Goal: Task Accomplishment & Management: Complete application form

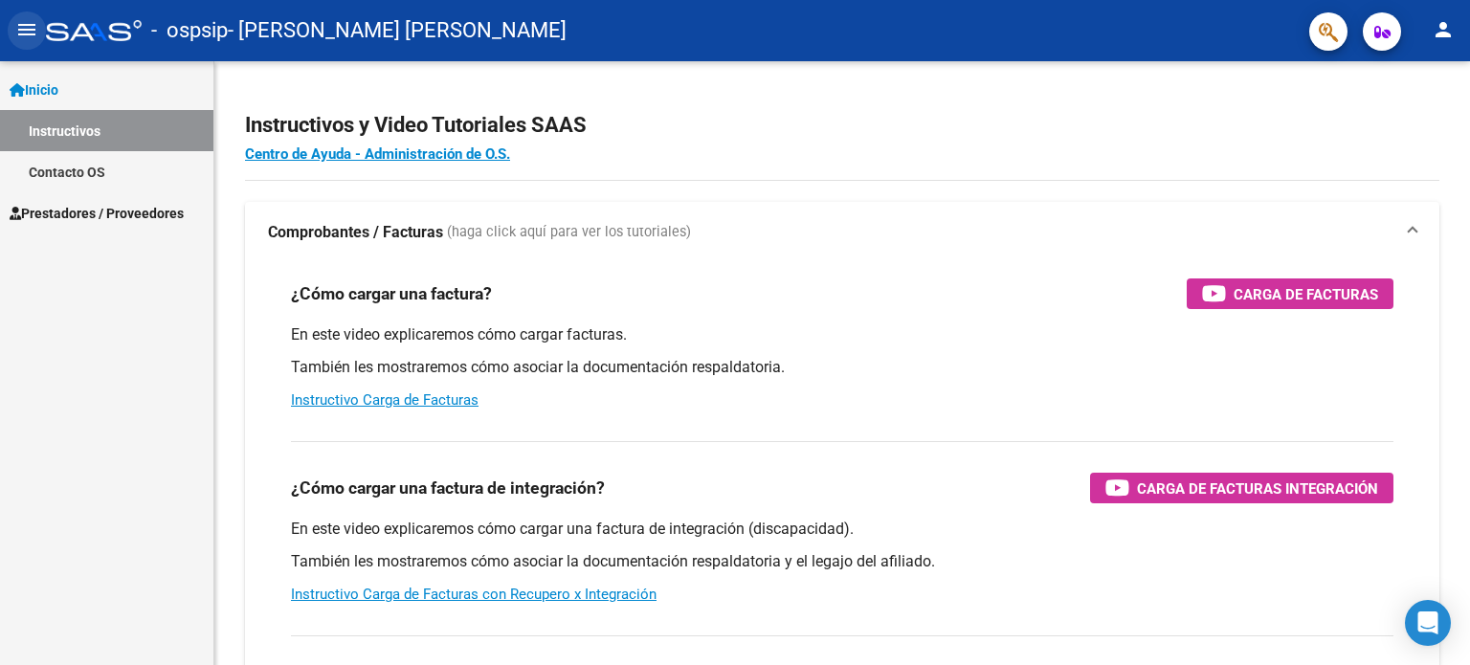
click at [26, 20] on mat-icon "menu" at bounding box center [26, 29] width 23 height 23
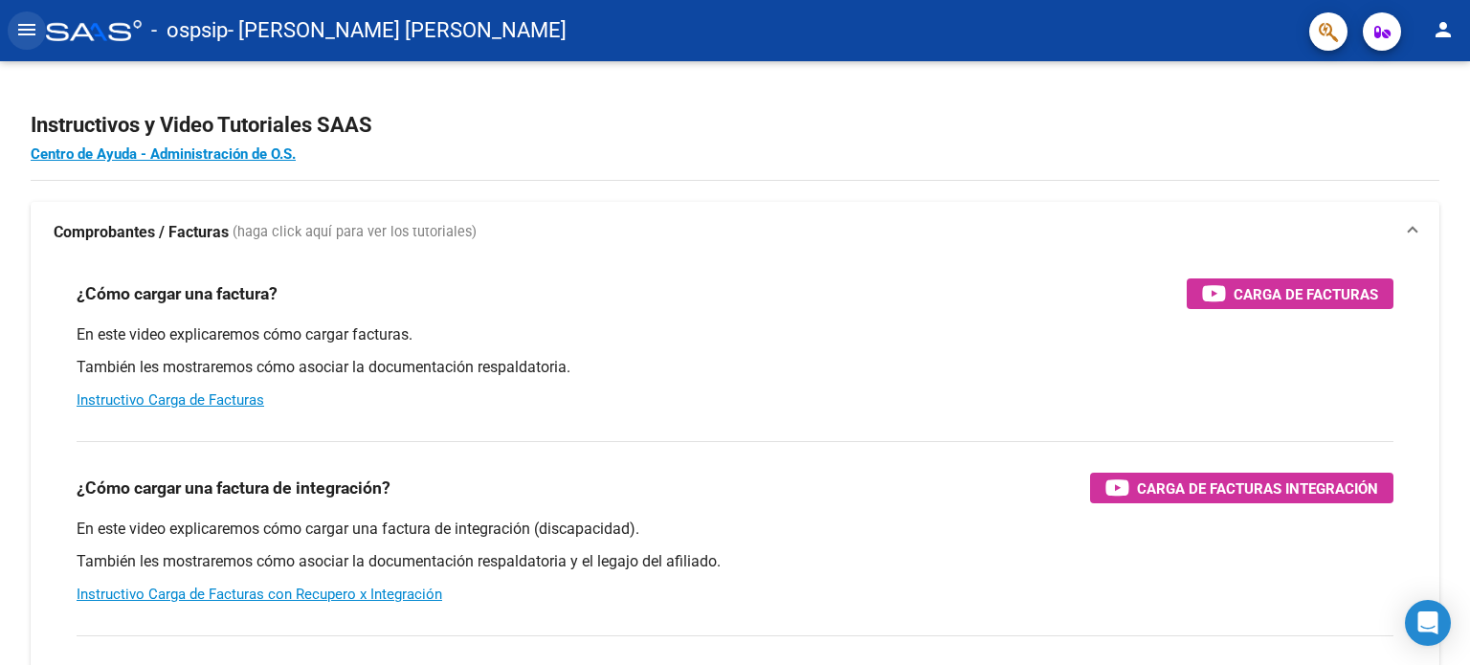
click at [26, 20] on mat-icon "menu" at bounding box center [26, 29] width 23 height 23
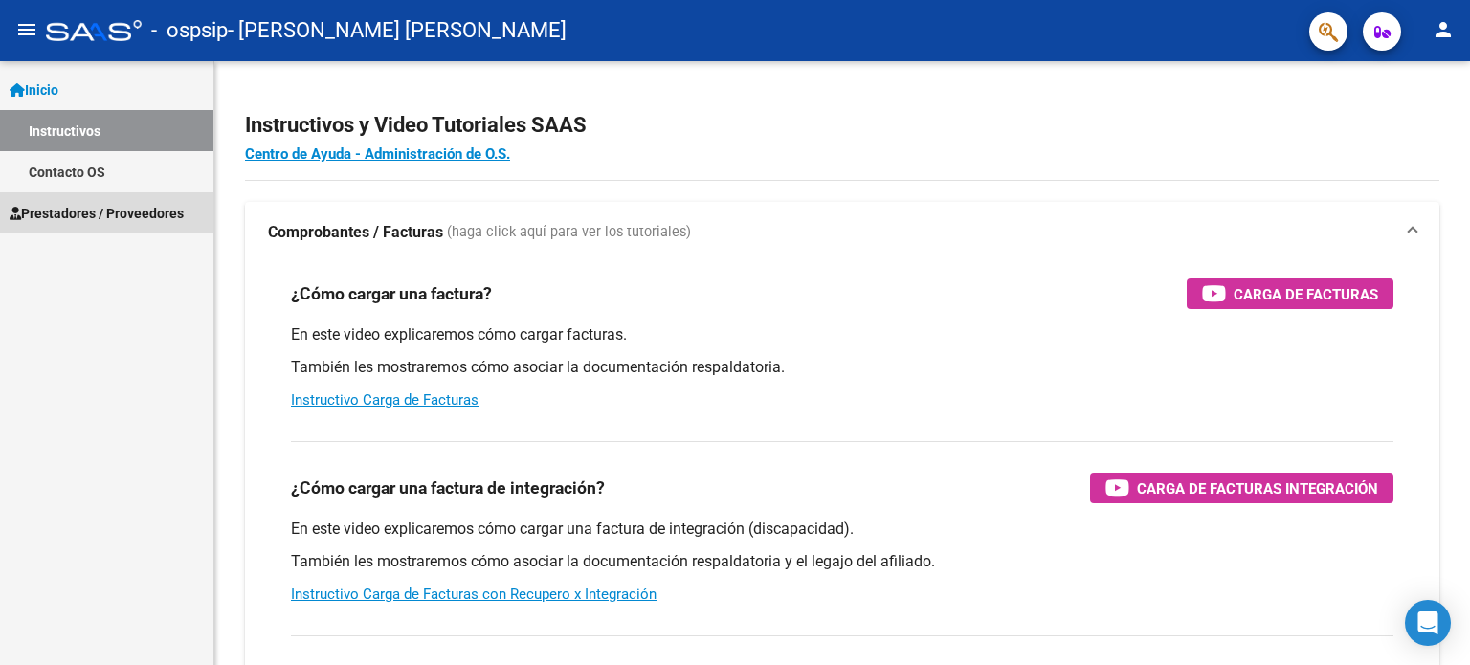
click at [95, 210] on span "Prestadores / Proveedores" at bounding box center [97, 213] width 174 height 21
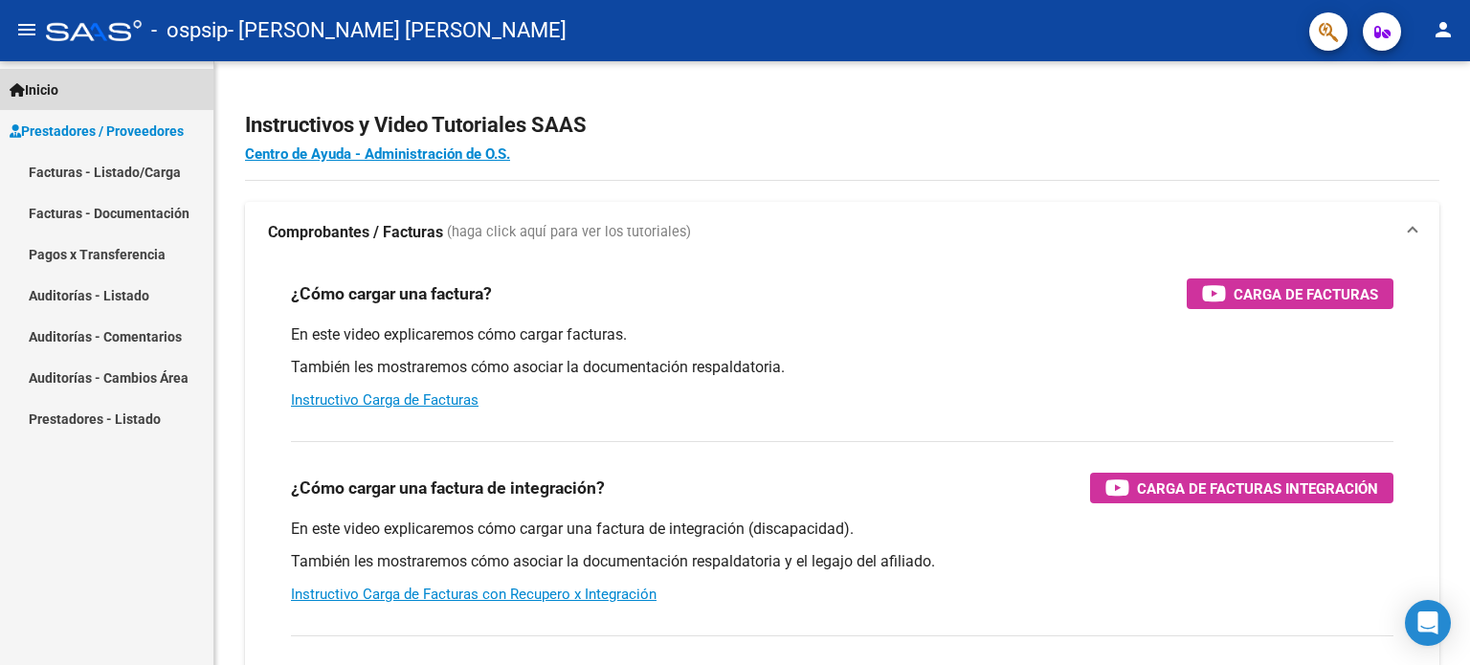
click at [73, 101] on link "Inicio" at bounding box center [106, 89] width 213 height 41
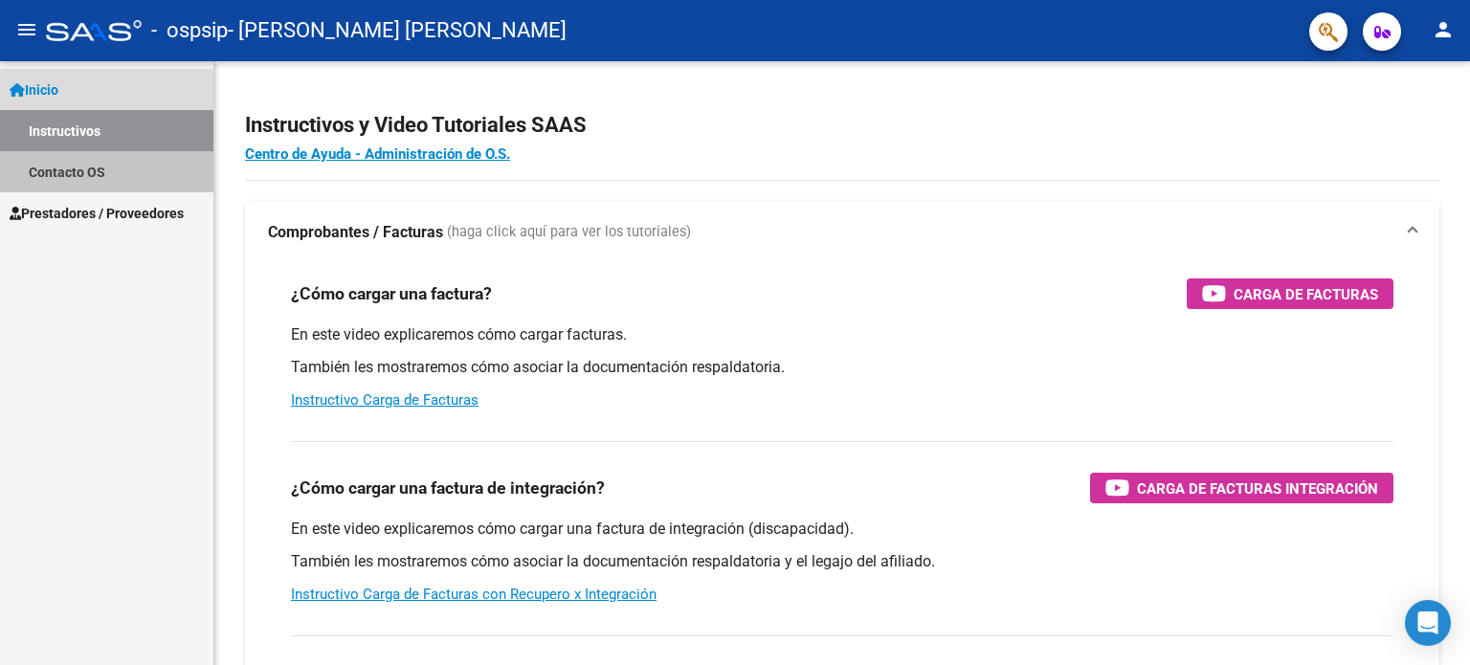
click at [81, 172] on link "Contacto OS" at bounding box center [106, 171] width 213 height 41
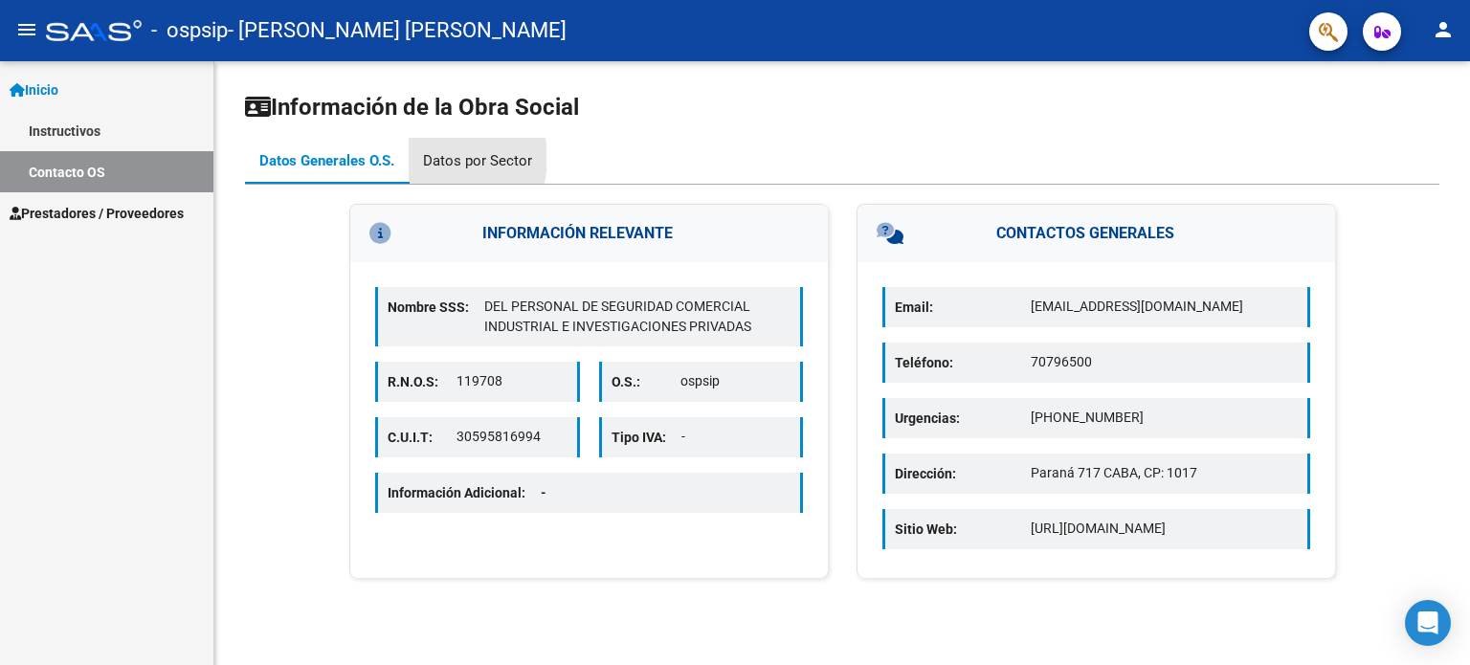
click at [432, 158] on div "Datos por Sector" at bounding box center [477, 160] width 109 height 21
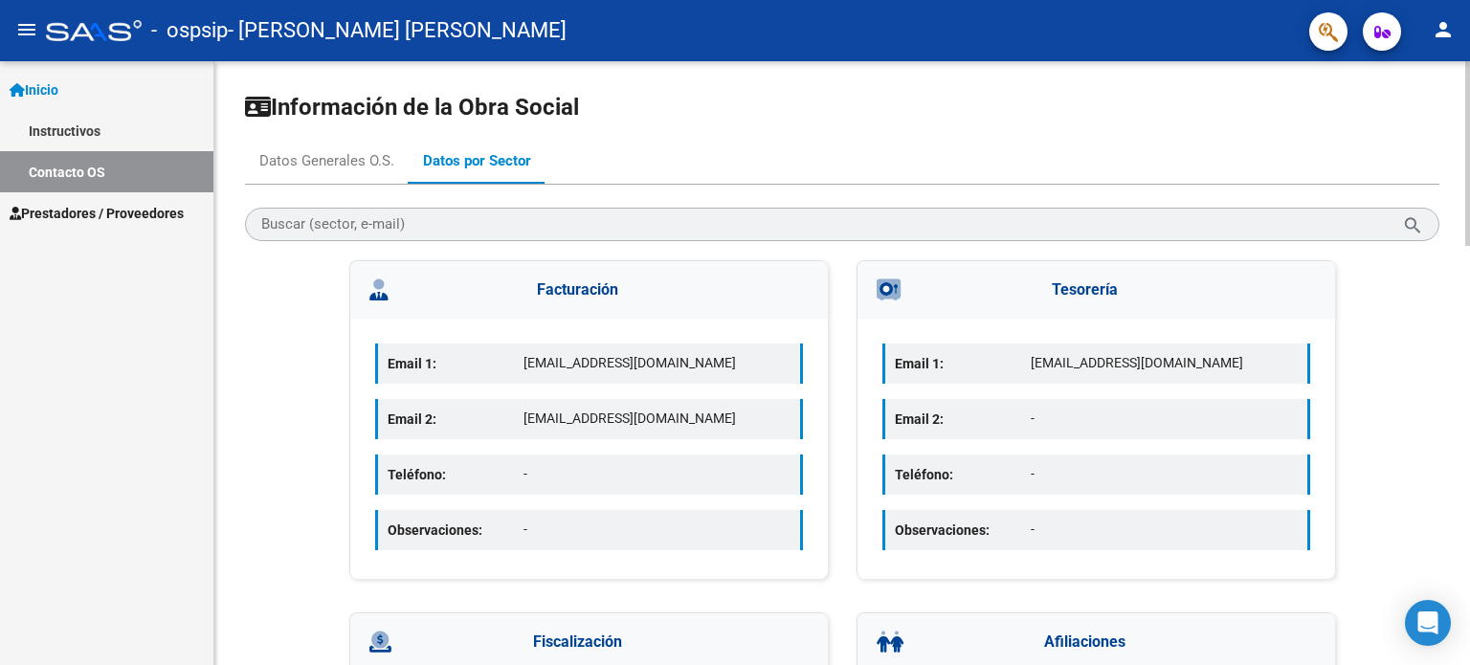
scroll to position [604, 0]
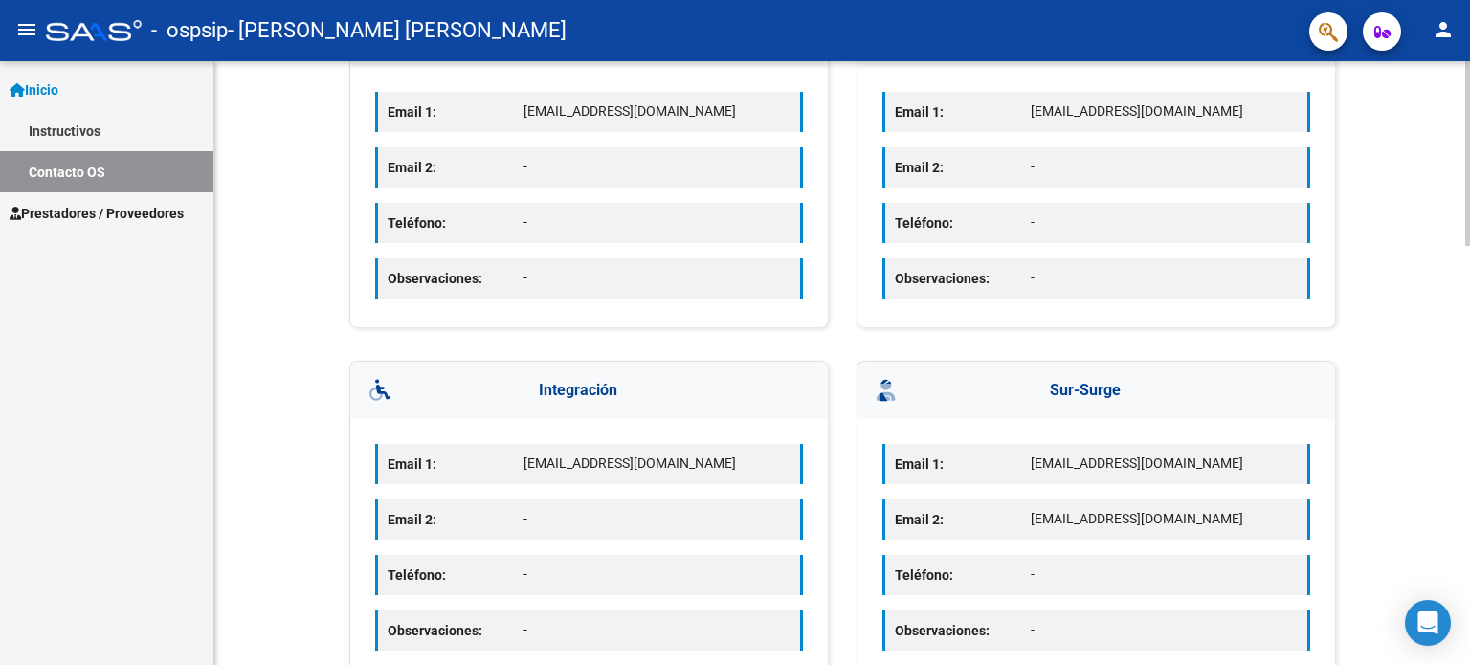
click at [1469, 491] on div at bounding box center [1467, 363] width 5 height 604
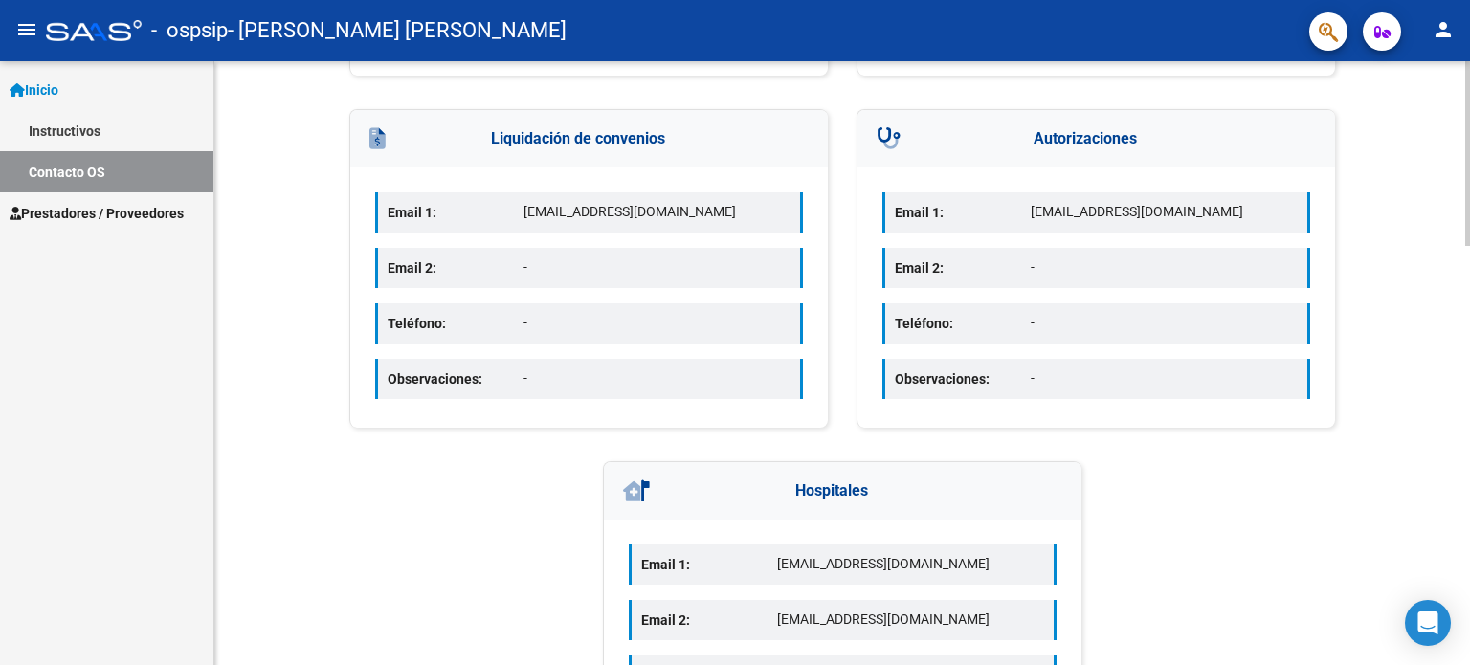
click at [1469, 544] on div at bounding box center [1467, 363] width 5 height 604
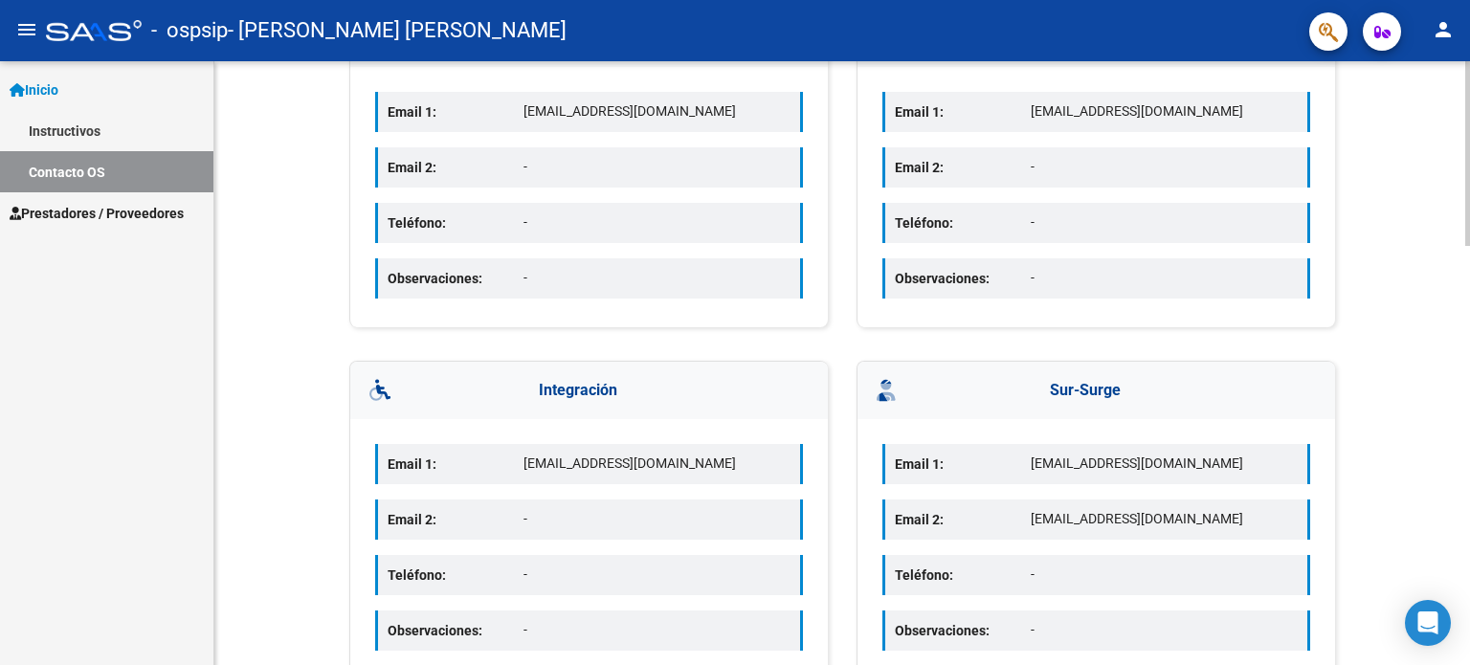
click at [1469, 95] on div at bounding box center [1467, 363] width 5 height 604
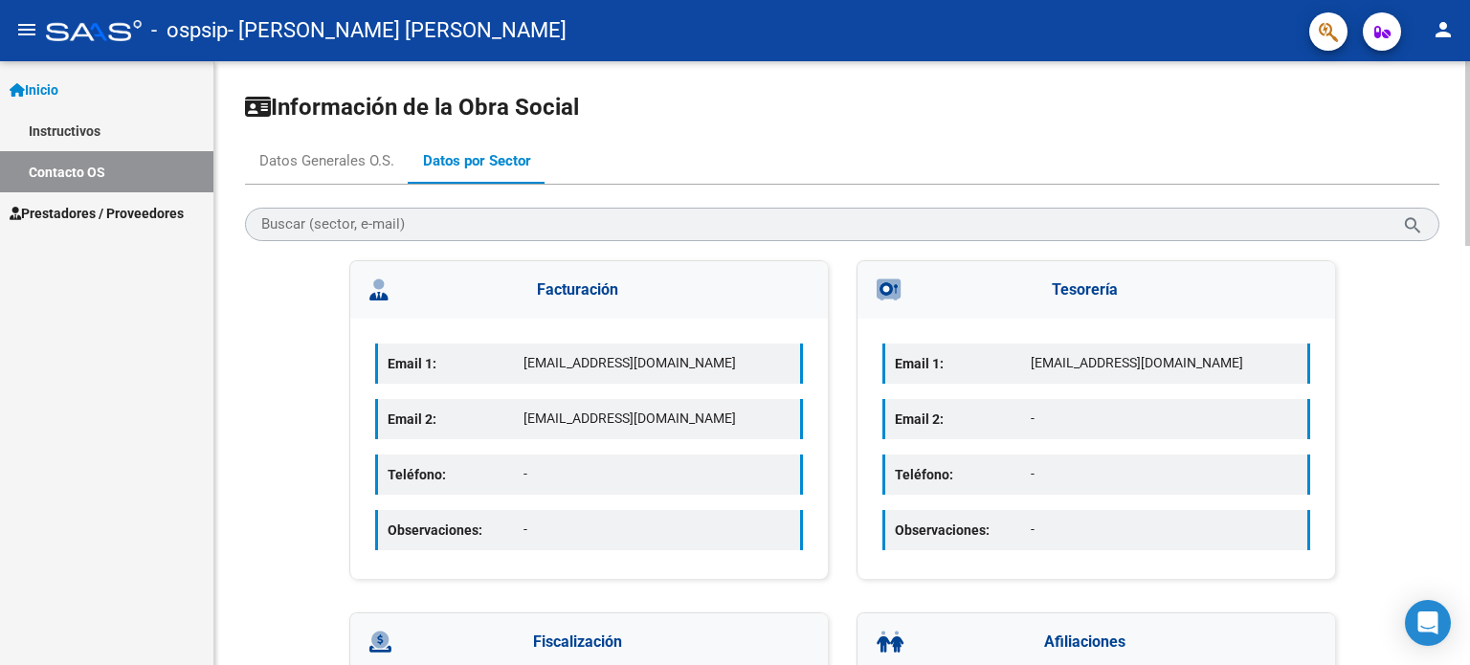
click at [1469, 95] on div at bounding box center [1467, 363] width 5 height 604
click at [1469, 95] on div at bounding box center [1467, 153] width 5 height 185
click at [365, 147] on div "Datos Generales O.S." at bounding box center [327, 161] width 164 height 46
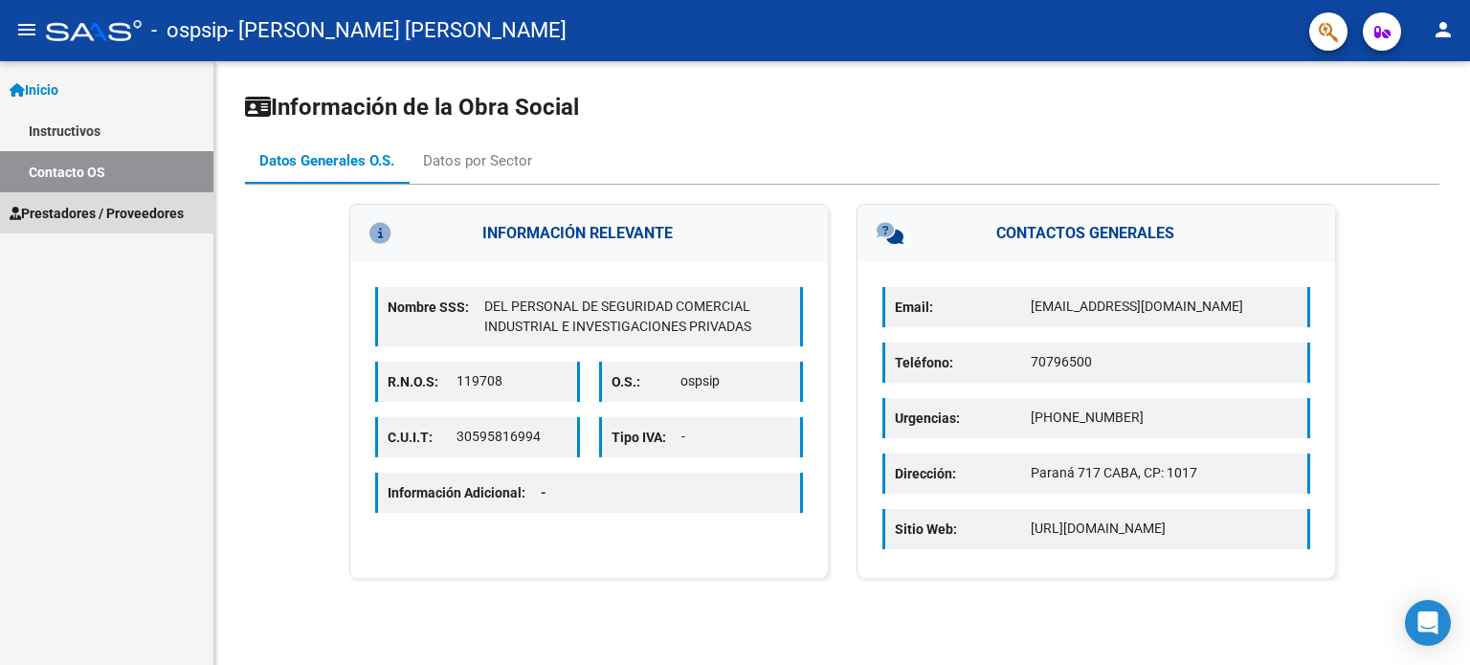
click at [115, 203] on span "Prestadores / Proveedores" at bounding box center [97, 213] width 174 height 21
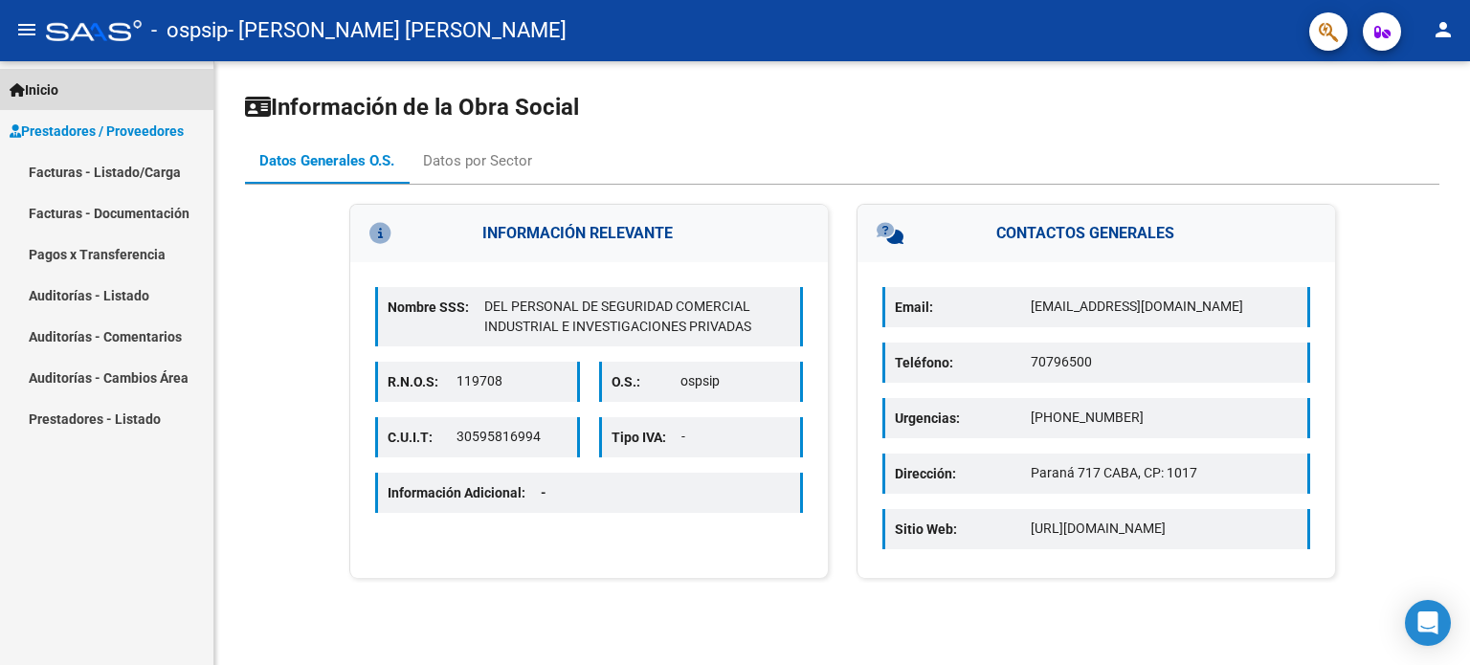
click at [65, 105] on link "Inicio" at bounding box center [106, 89] width 213 height 41
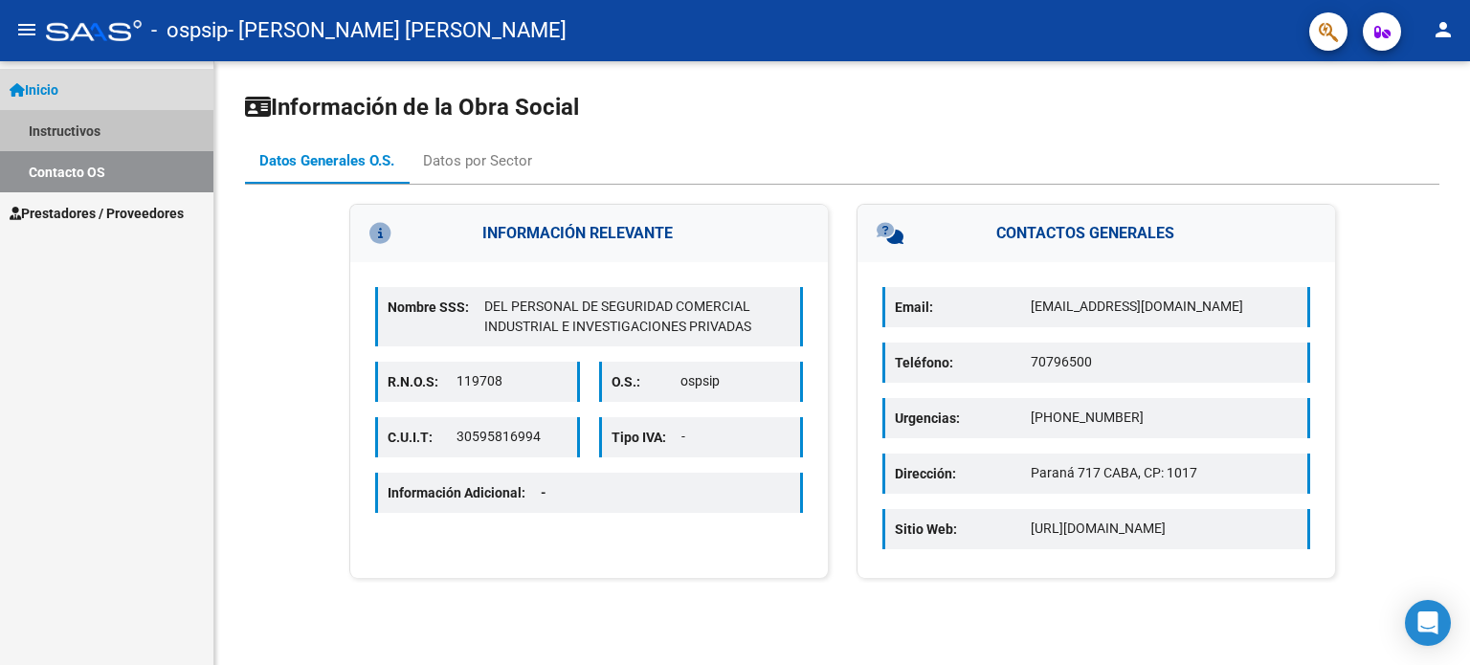
click at [69, 122] on link "Instructivos" at bounding box center [106, 130] width 213 height 41
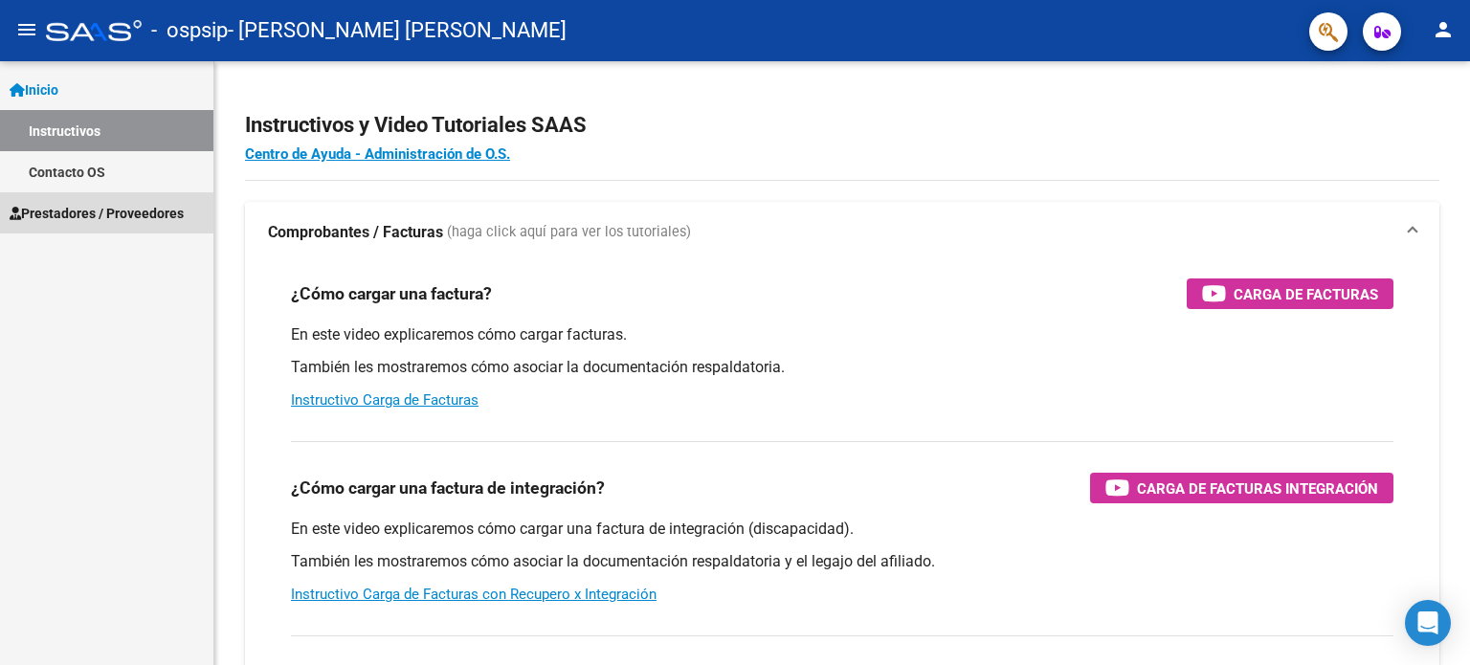
click at [134, 203] on span "Prestadores / Proveedores" at bounding box center [97, 213] width 174 height 21
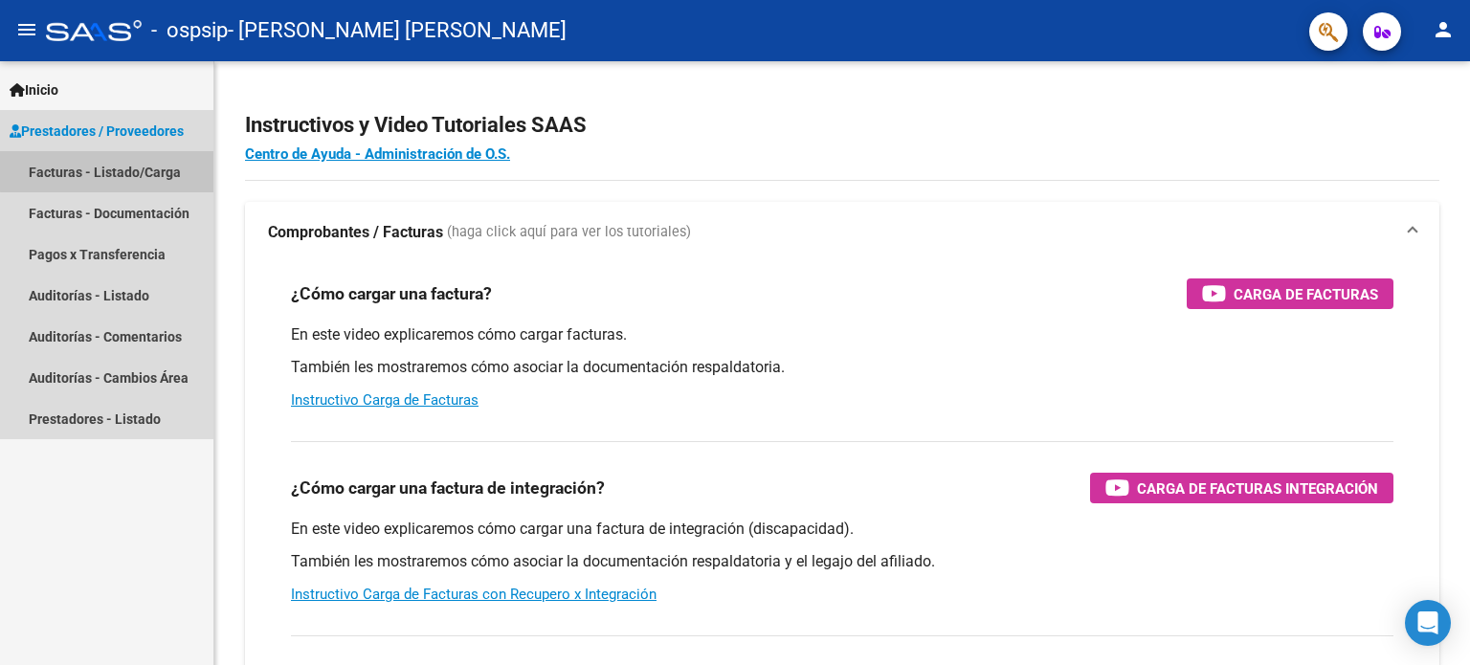
click at [136, 160] on link "Facturas - Listado/Carga" at bounding box center [106, 171] width 213 height 41
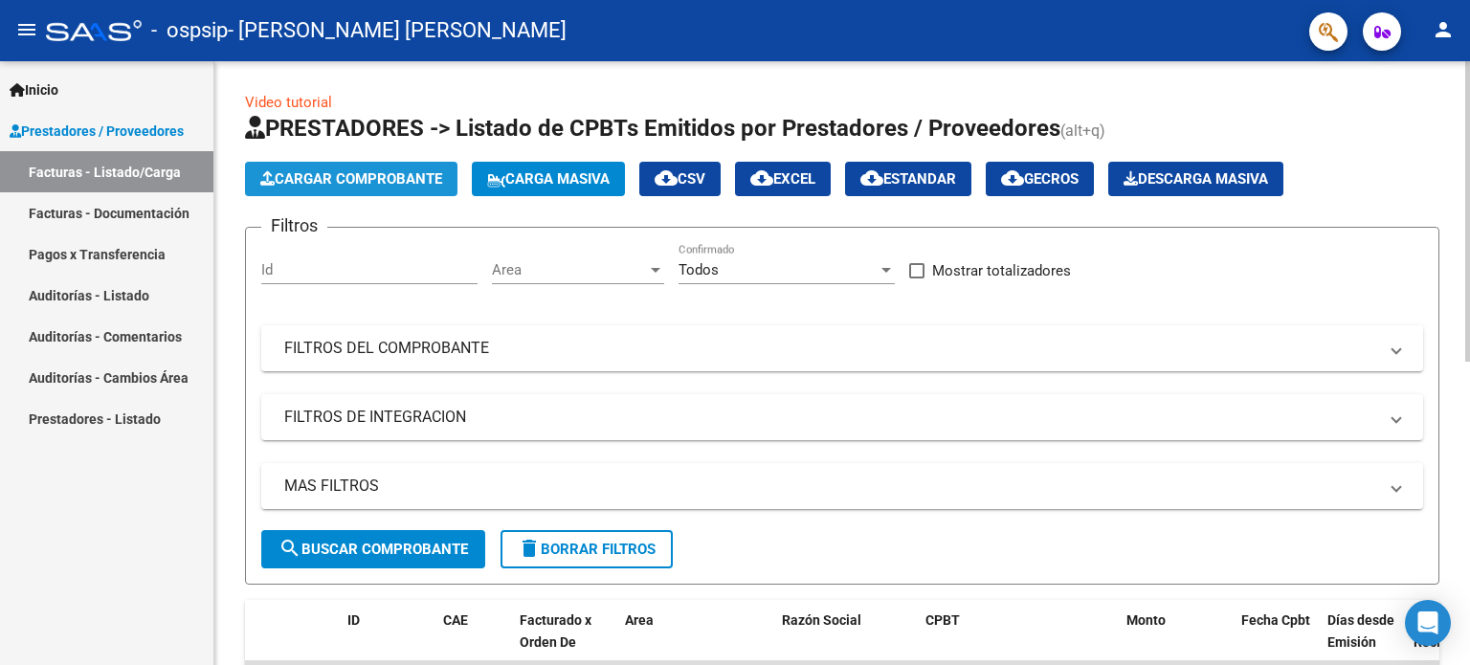
click at [289, 181] on span "Cargar Comprobante" at bounding box center [351, 178] width 182 height 17
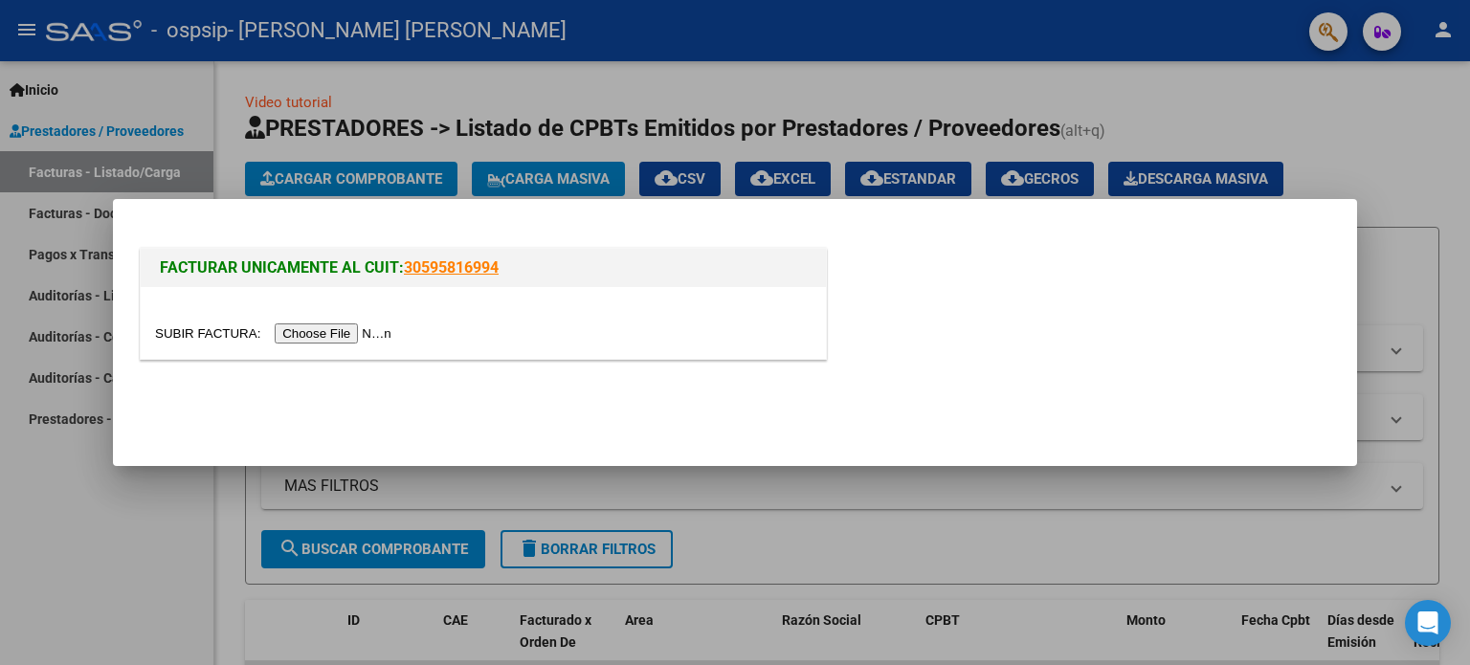
click at [331, 328] on input "file" at bounding box center [276, 333] width 242 height 20
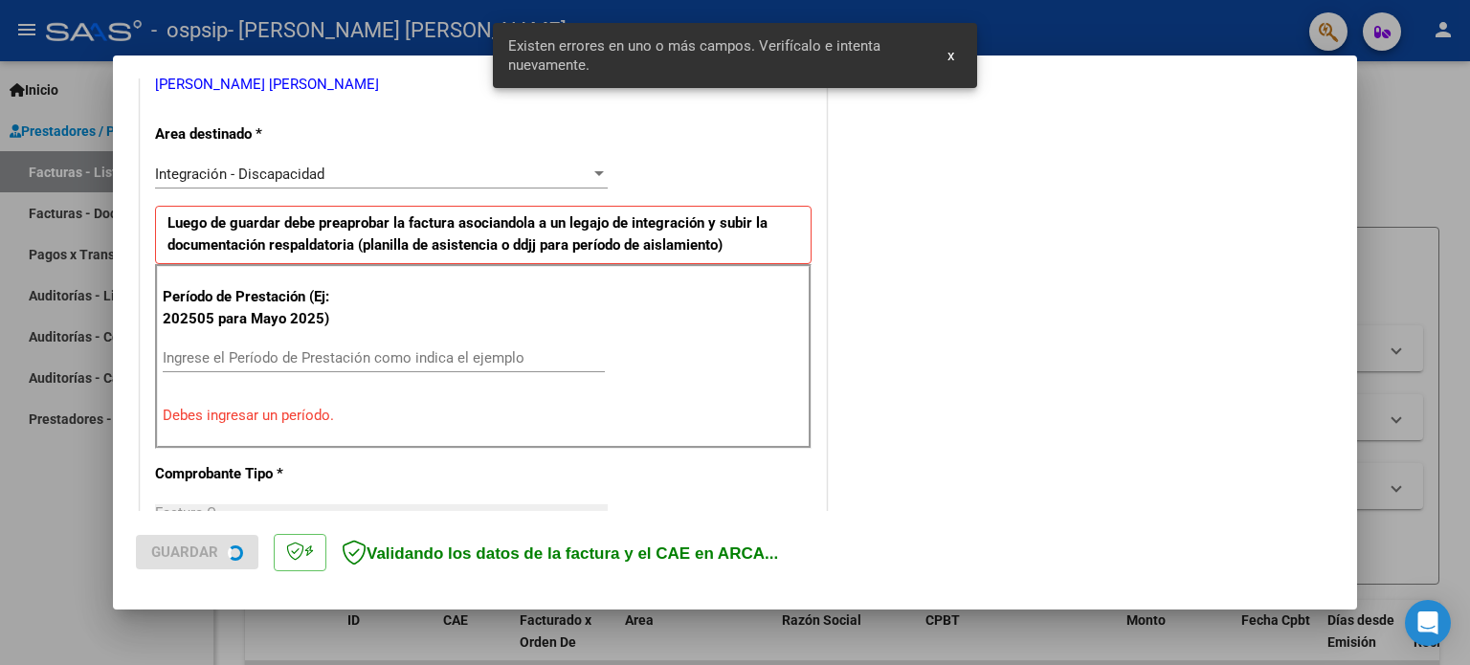
scroll to position [412, 0]
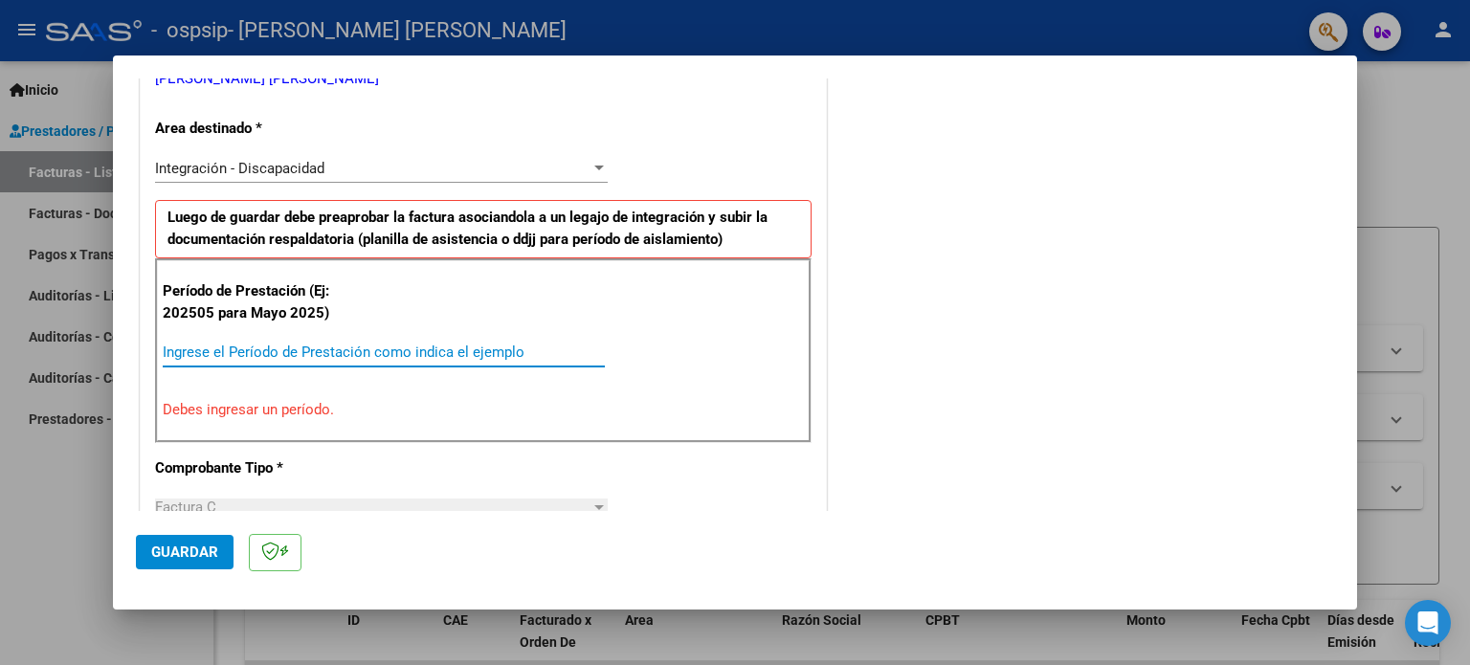
click at [438, 345] on input "Ingrese el Período de Prestación como indica el ejemplo" at bounding box center [384, 352] width 442 height 17
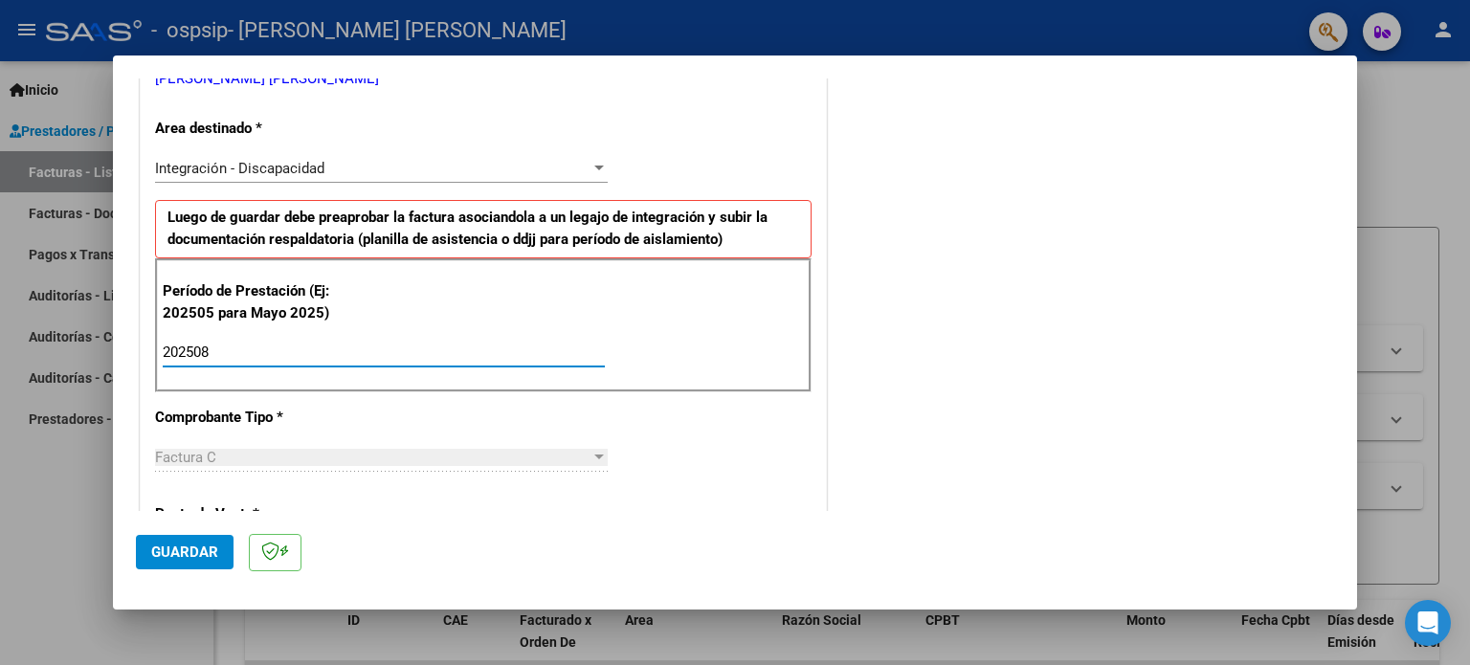
type input "202508"
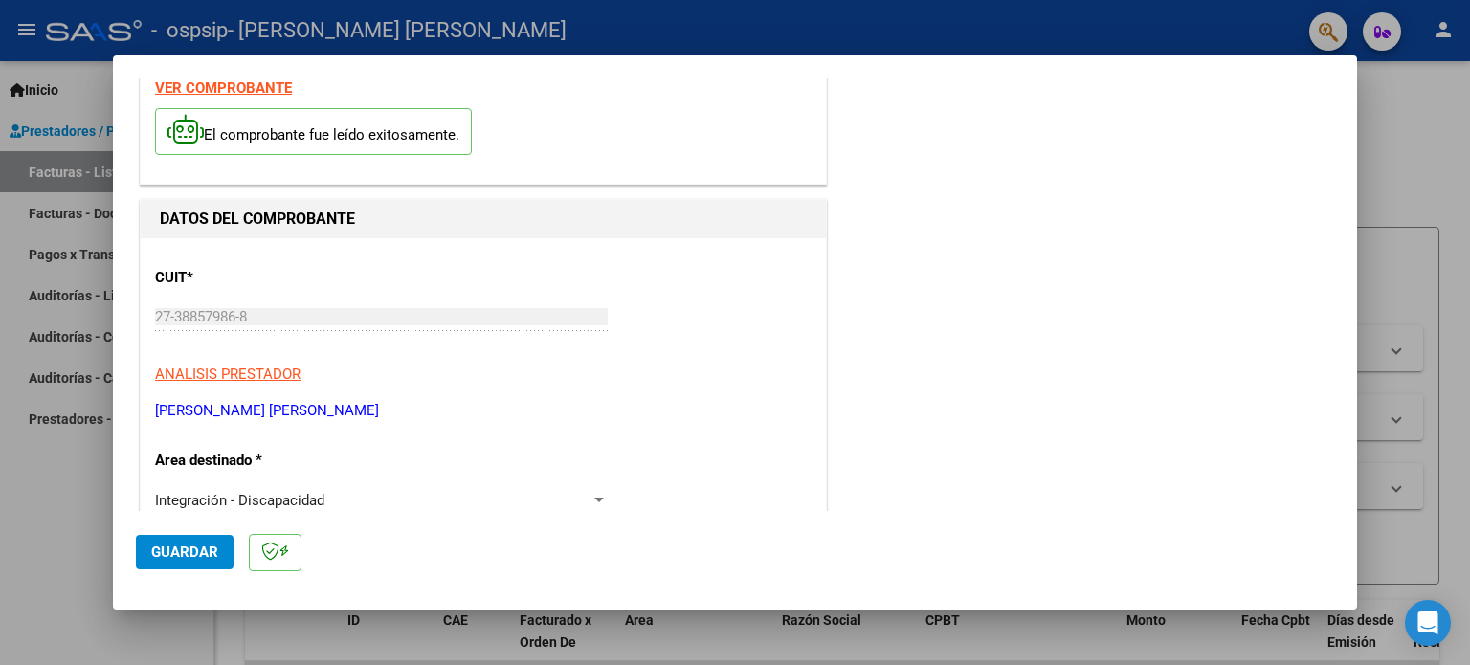
scroll to position [0, 0]
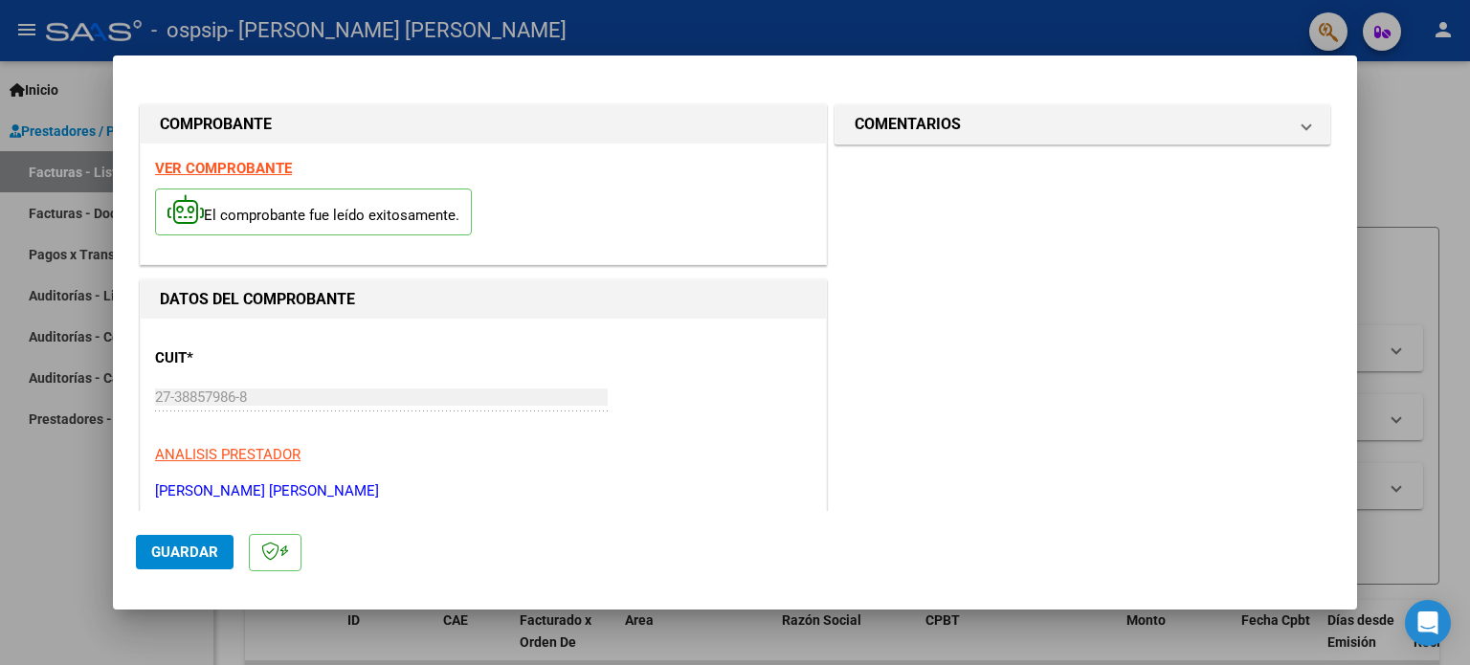
click at [1341, 321] on mat-dialog-content "COMPROBANTE VER COMPROBANTE El comprobante fue leído exitosamente. DATOS DEL CO…" at bounding box center [735, 294] width 1244 height 433
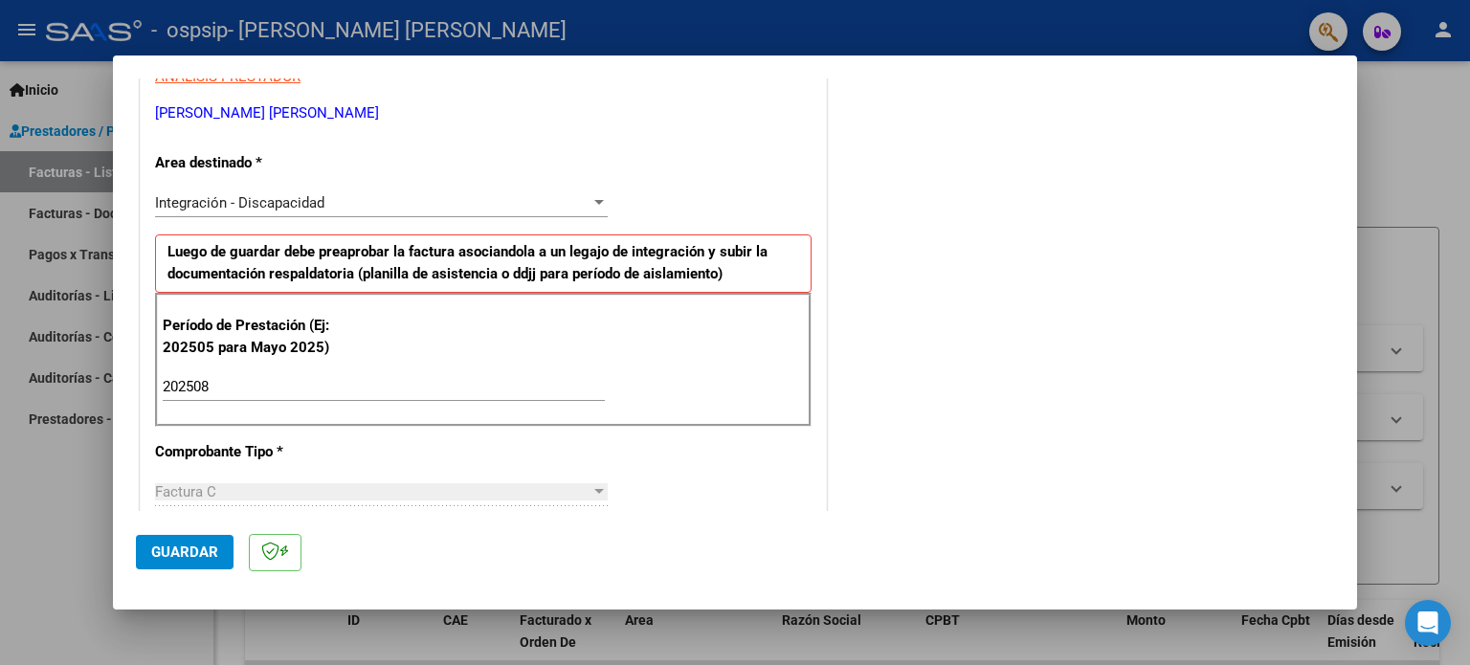
scroll to position [756, 0]
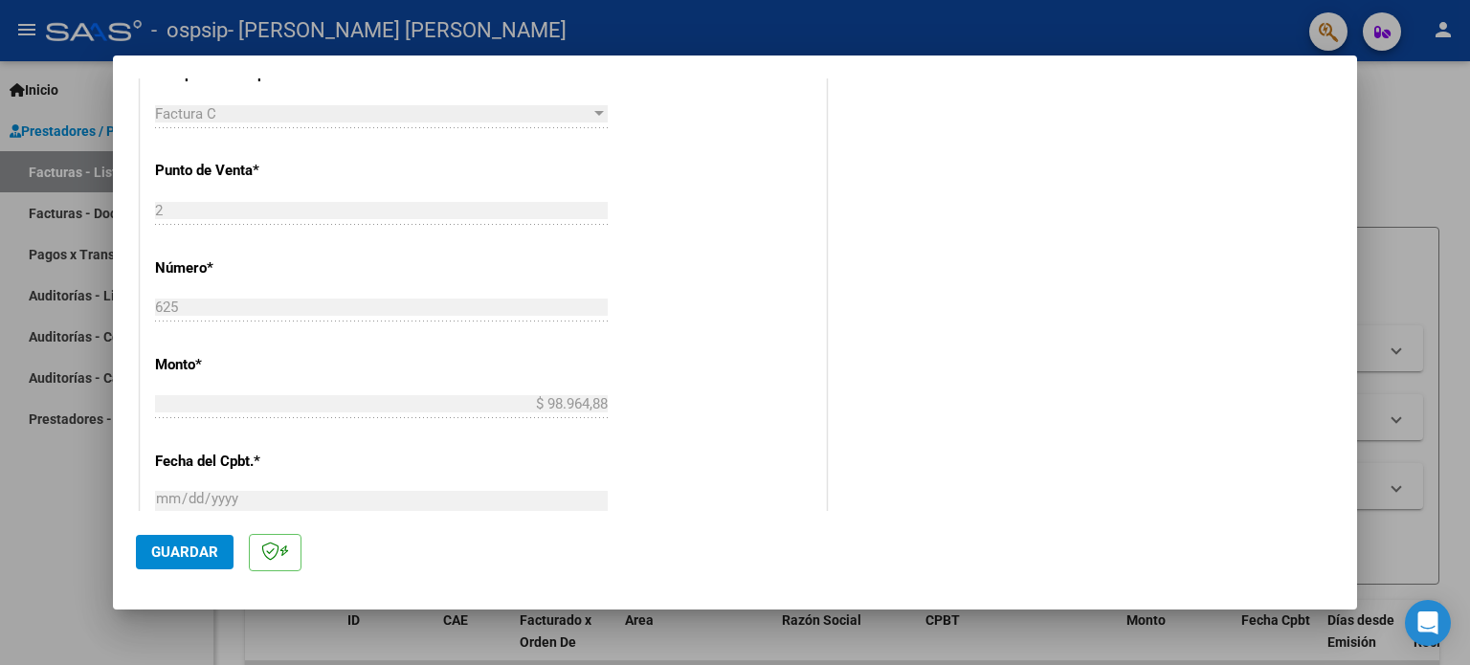
click at [1341, 437] on mat-dialog-content "COMPROBANTE VER COMPROBANTE El comprobante fue leído exitosamente. DATOS DEL CO…" at bounding box center [735, 294] width 1244 height 433
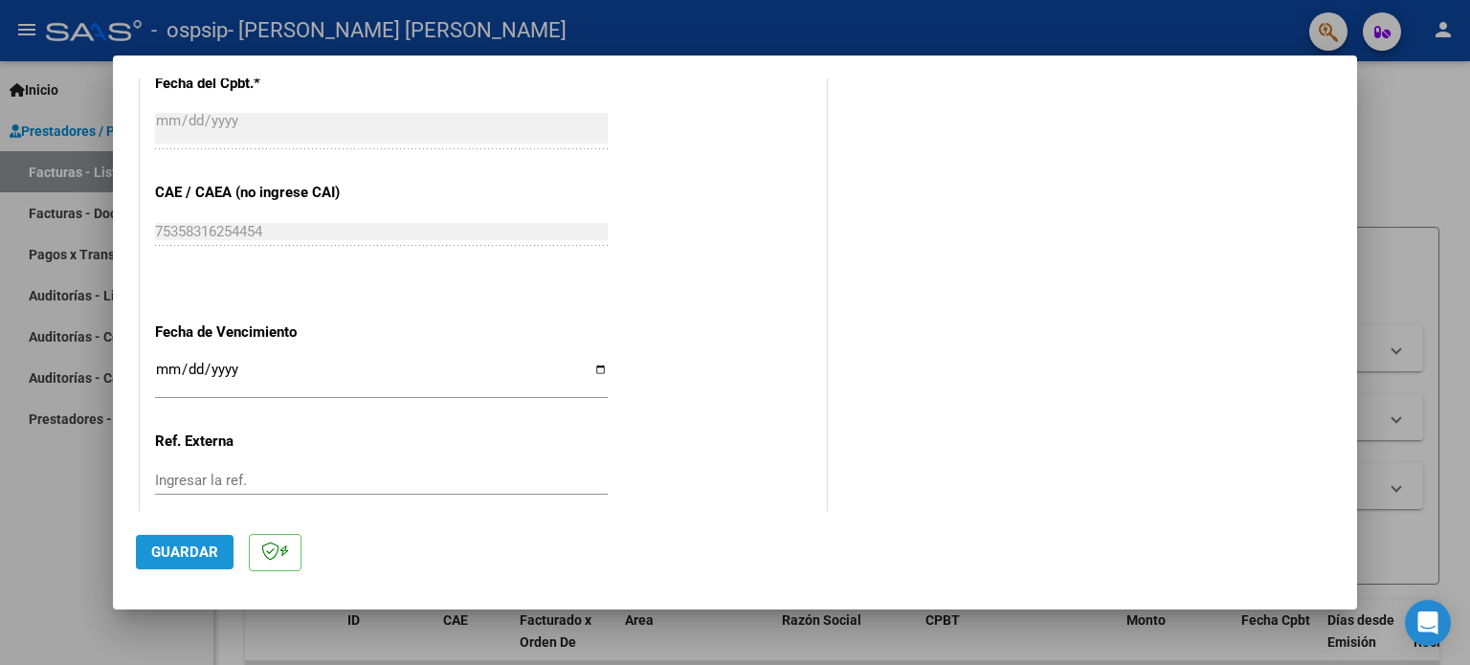
click at [189, 544] on span "Guardar" at bounding box center [184, 552] width 67 height 17
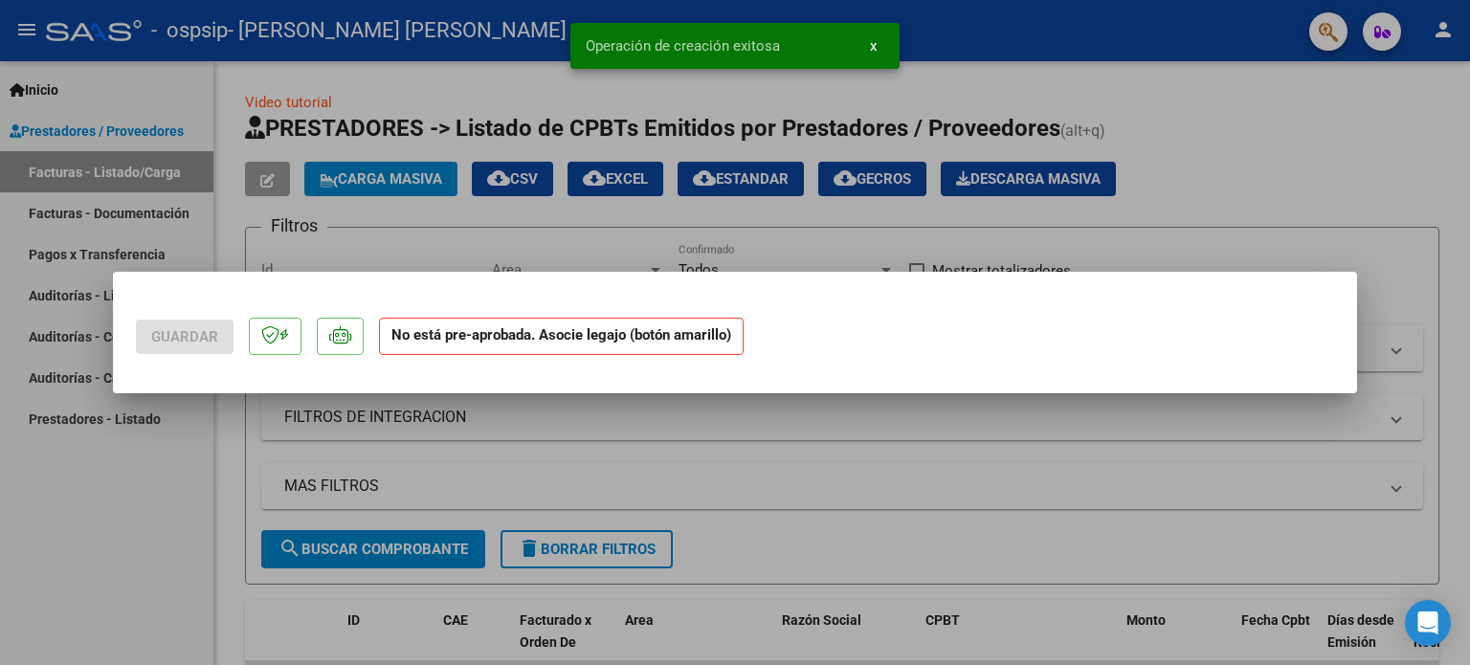
scroll to position [0, 0]
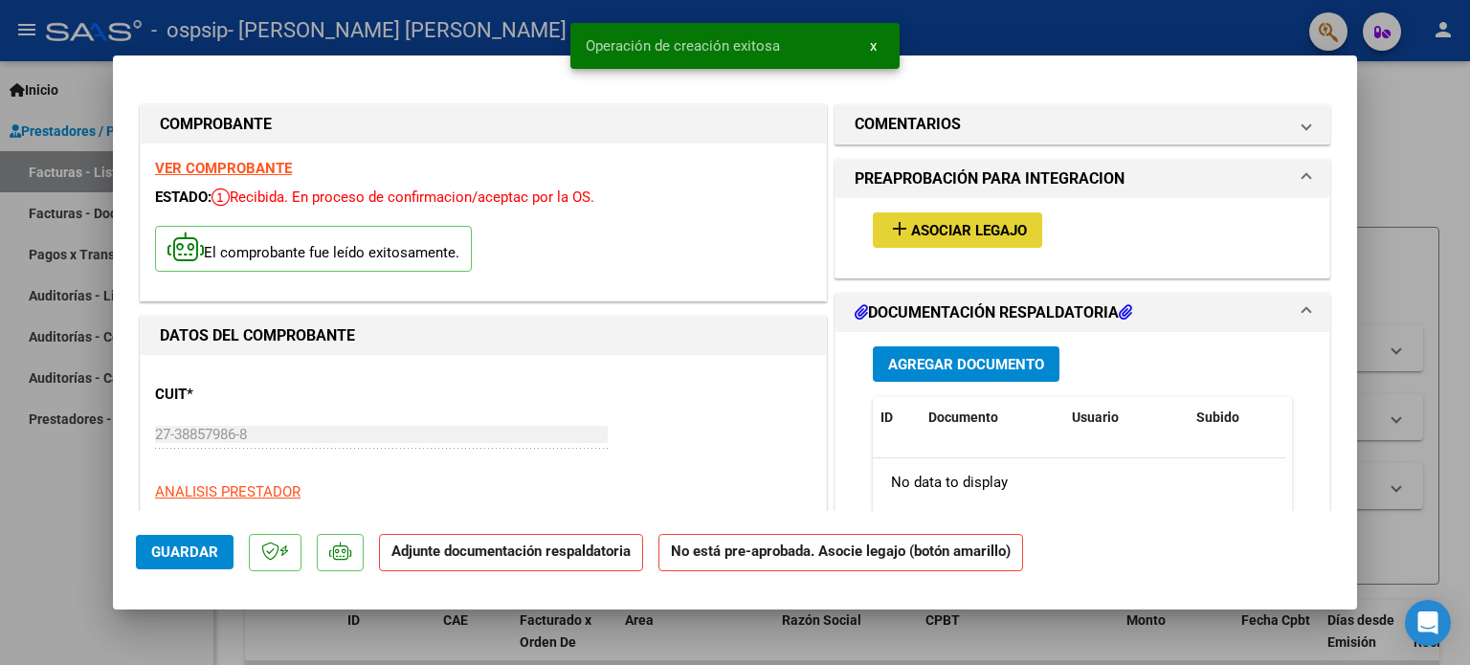
click at [972, 230] on span "Asociar Legajo" at bounding box center [969, 230] width 116 height 17
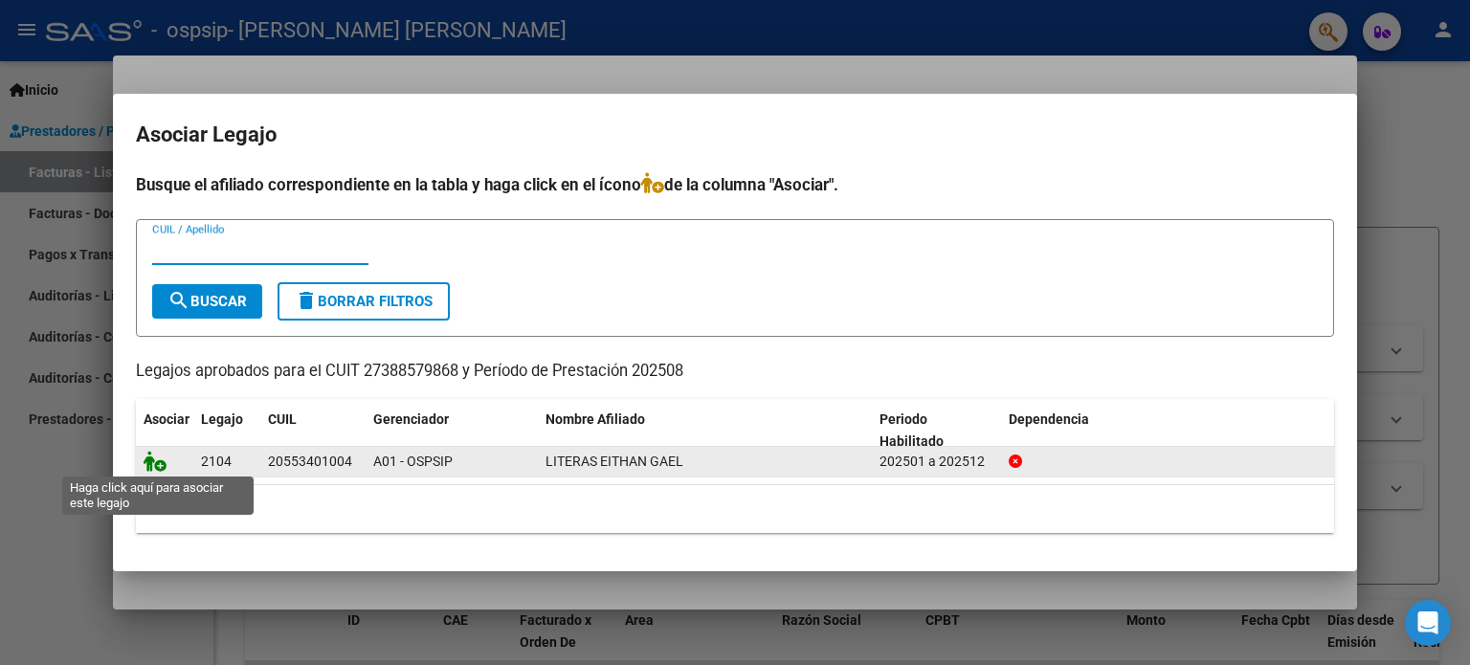
click at [161, 456] on icon at bounding box center [155, 461] width 23 height 21
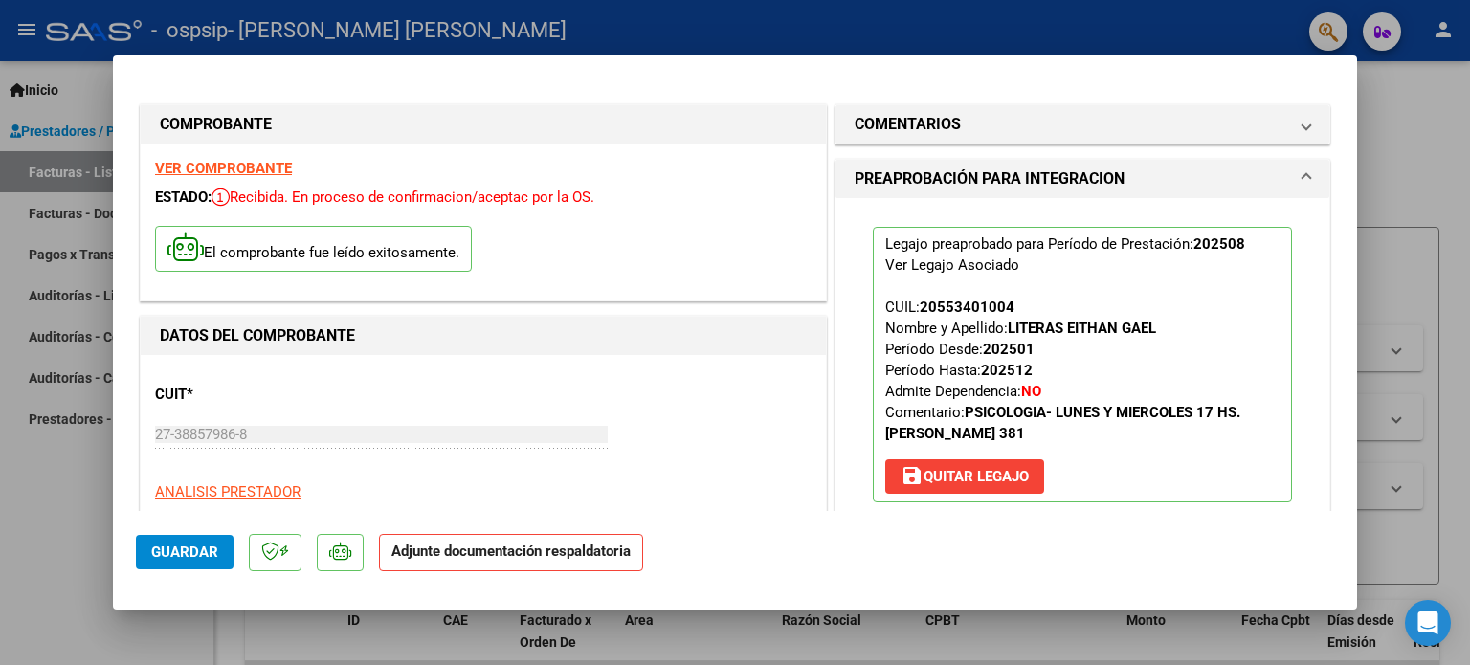
scroll to position [378, 0]
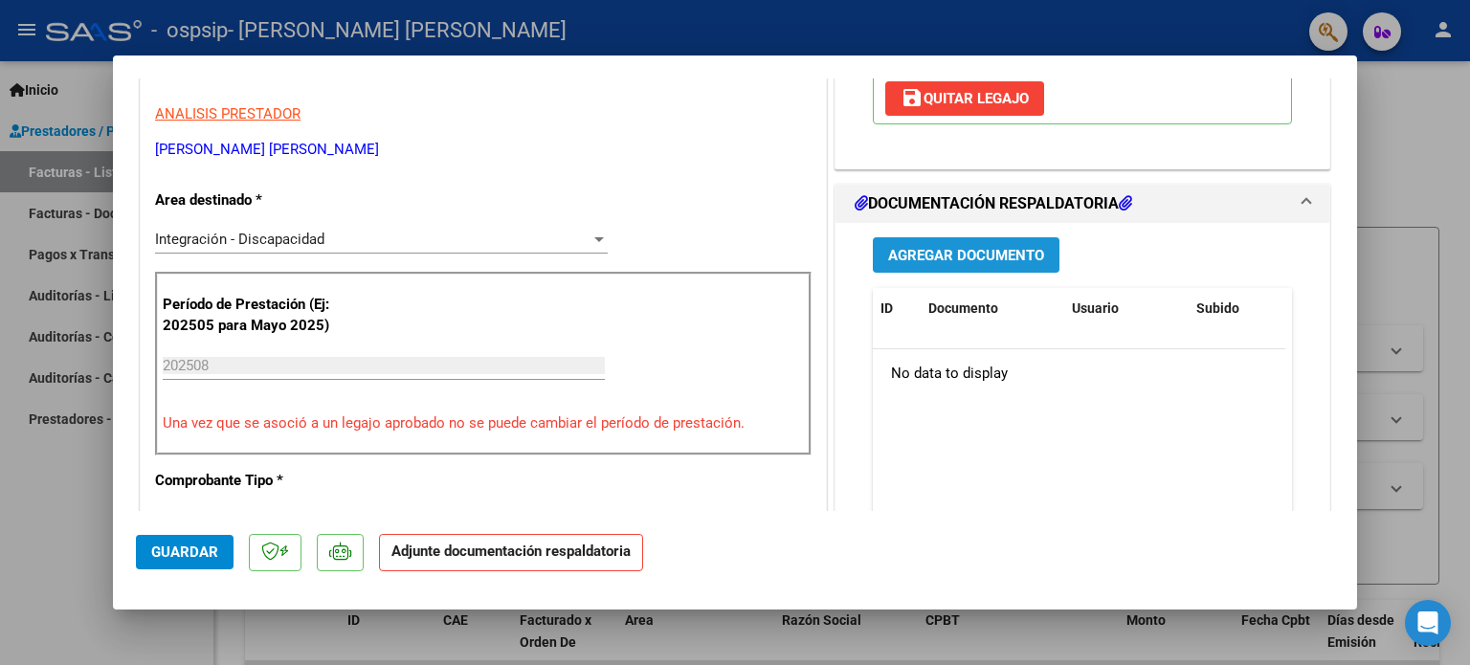
click at [905, 259] on span "Agregar Documento" at bounding box center [966, 255] width 156 height 17
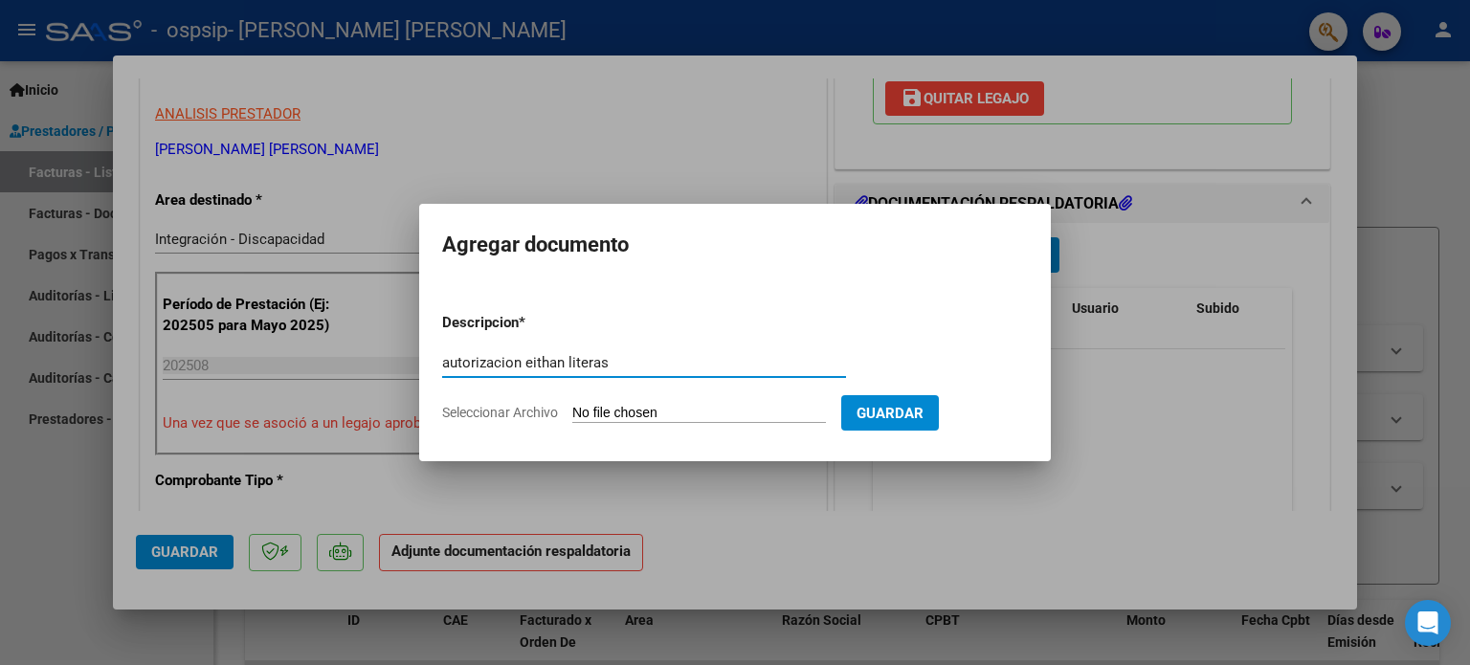
type input "autorizacion eithan literas"
click at [718, 404] on app-file-uploader "Seleccionar Archivo" at bounding box center [641, 412] width 399 height 17
click at [590, 412] on input "Seleccionar Archivo" at bounding box center [699, 414] width 254 height 18
type input "C:\fakepath\LITERAS EITHAN PSICOLOGIA AUTORIZACION 2025 SEGUN RESOLUCION 360 22…"
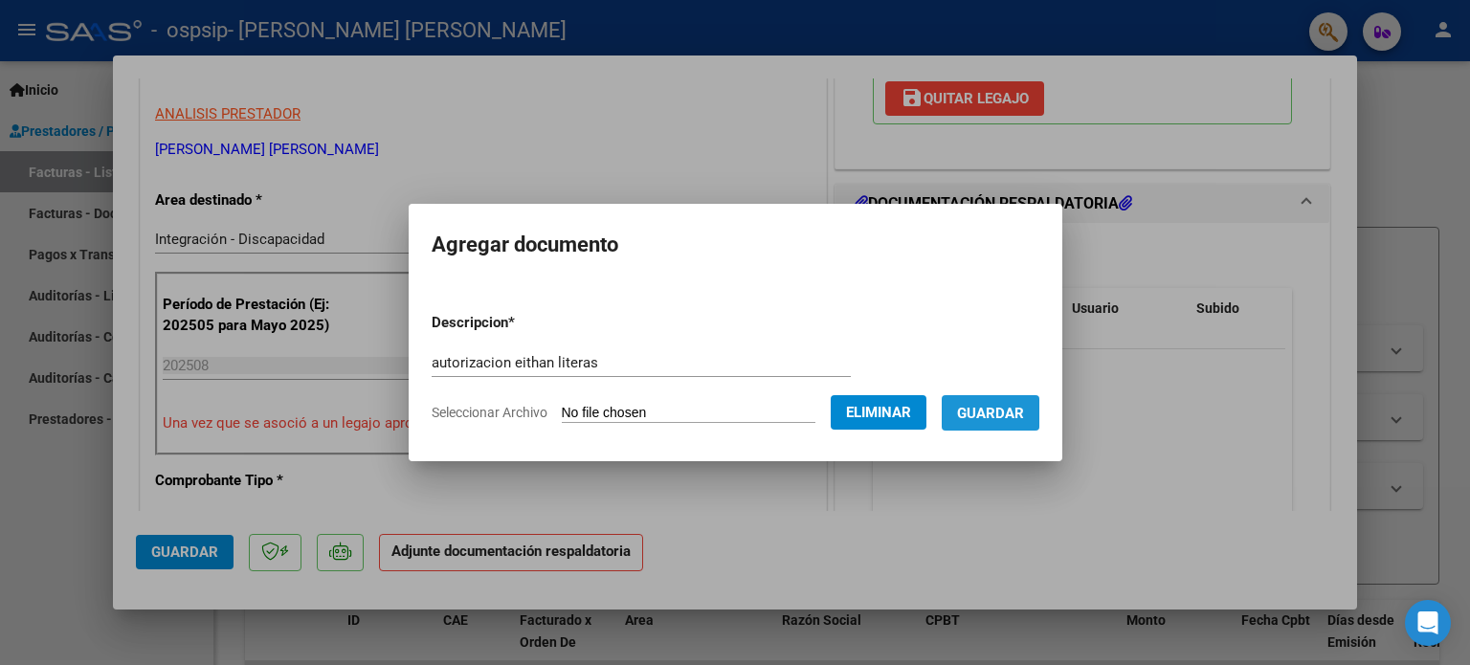
click at [976, 408] on span "Guardar" at bounding box center [990, 413] width 67 height 17
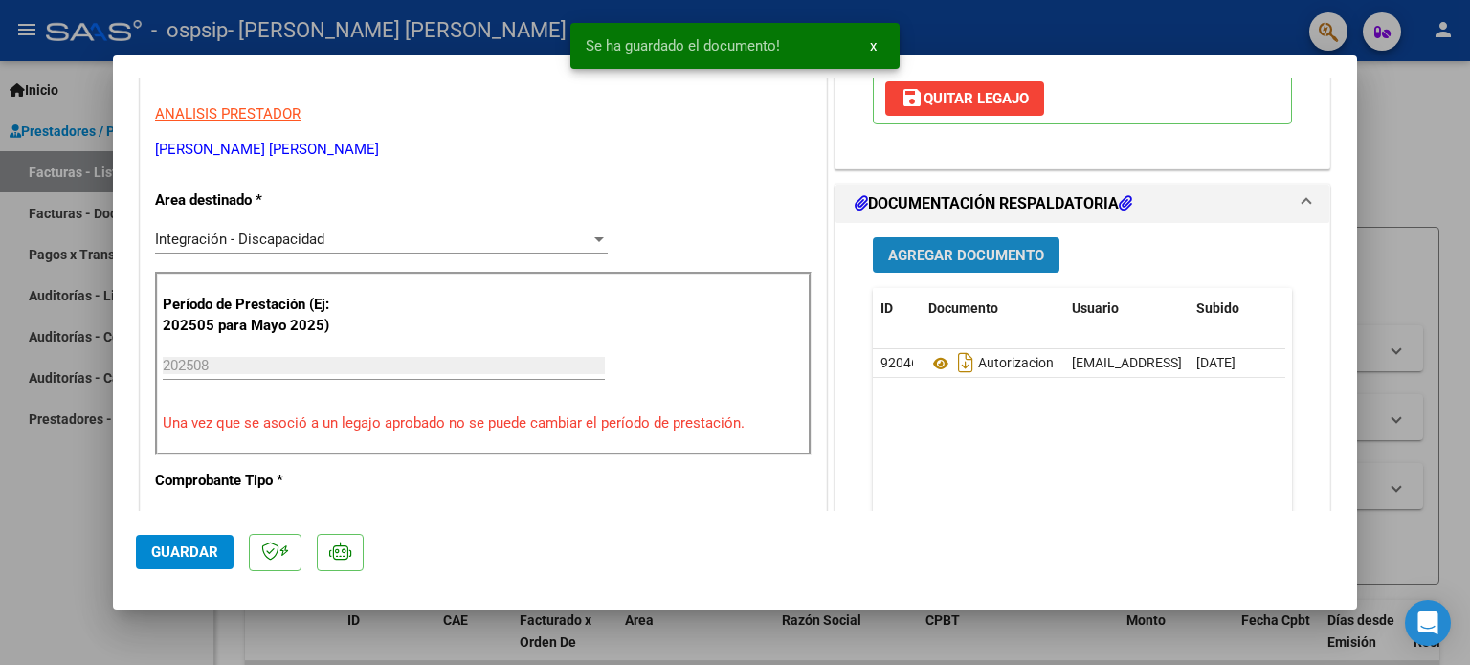
click at [911, 246] on span "Agregar Documento" at bounding box center [966, 254] width 156 height 17
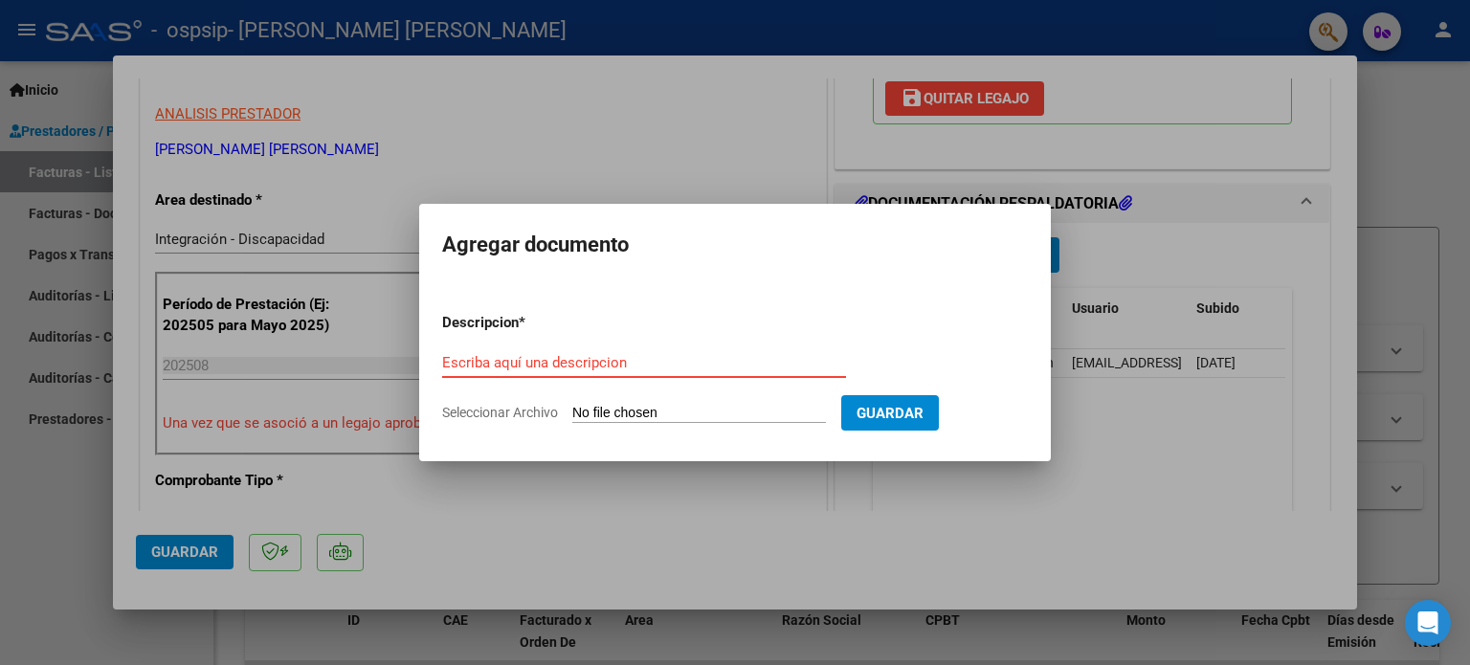
click at [666, 367] on input "Escriba aquí una descripcion" at bounding box center [644, 362] width 404 height 17
type input "planilla asistencia eithan literas [DATE] psicologia"
click at [632, 417] on input "Seleccionar Archivo" at bounding box center [699, 414] width 254 height 18
type input "C:\fakepath\planilla asistencia eithan literas [DATE] [PERSON_NAME] .pdf"
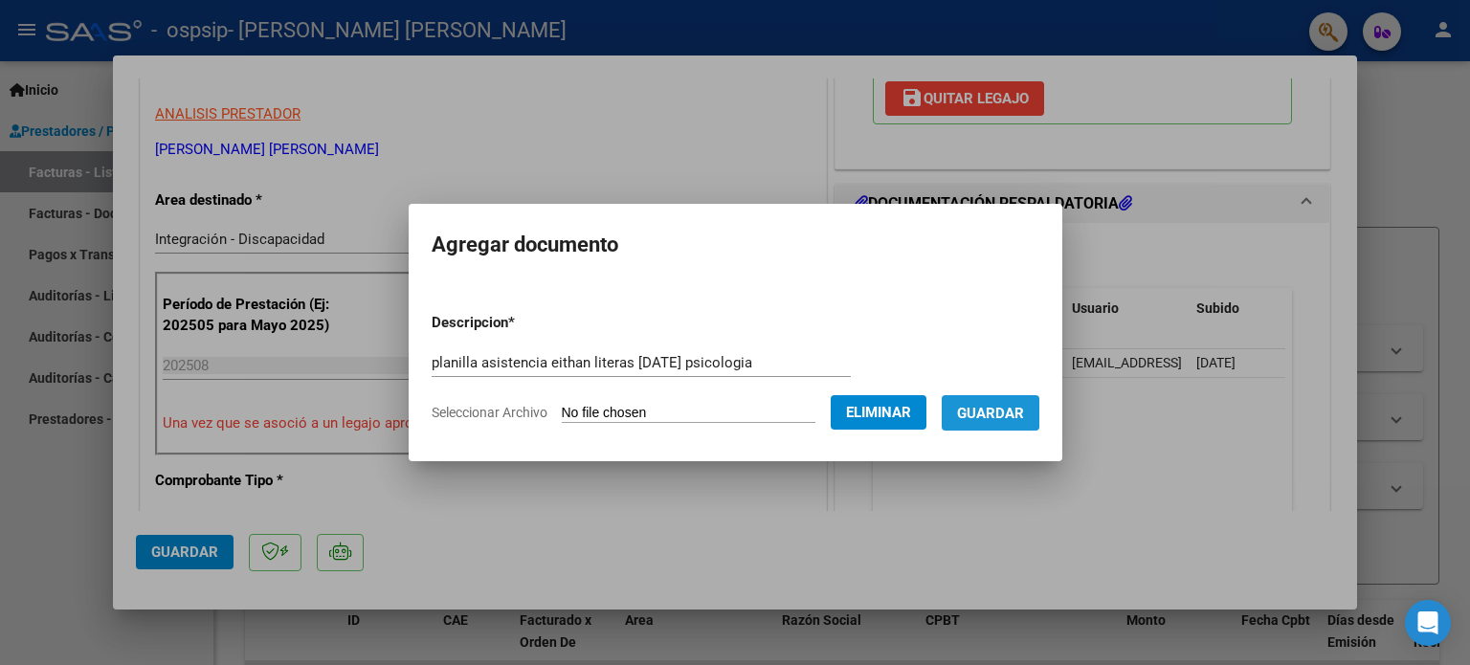
click at [975, 410] on span "Guardar" at bounding box center [990, 413] width 67 height 17
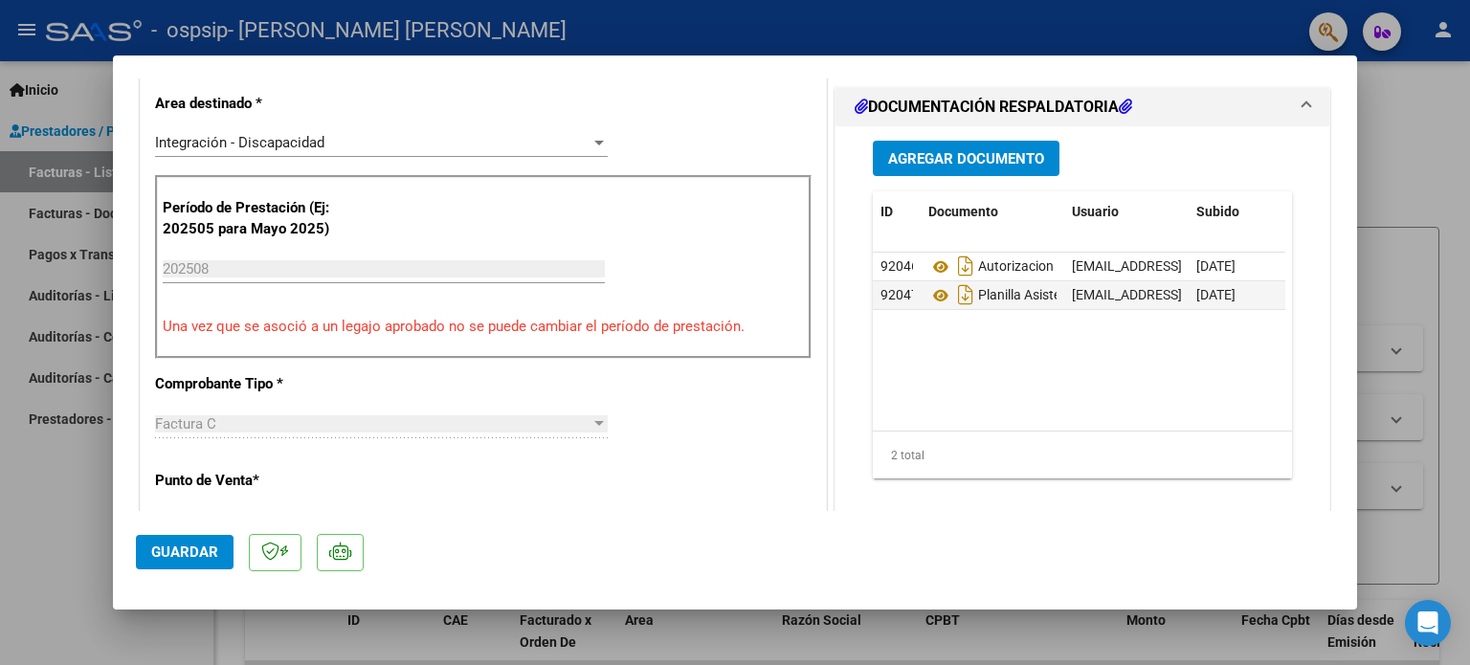
scroll to position [493, 0]
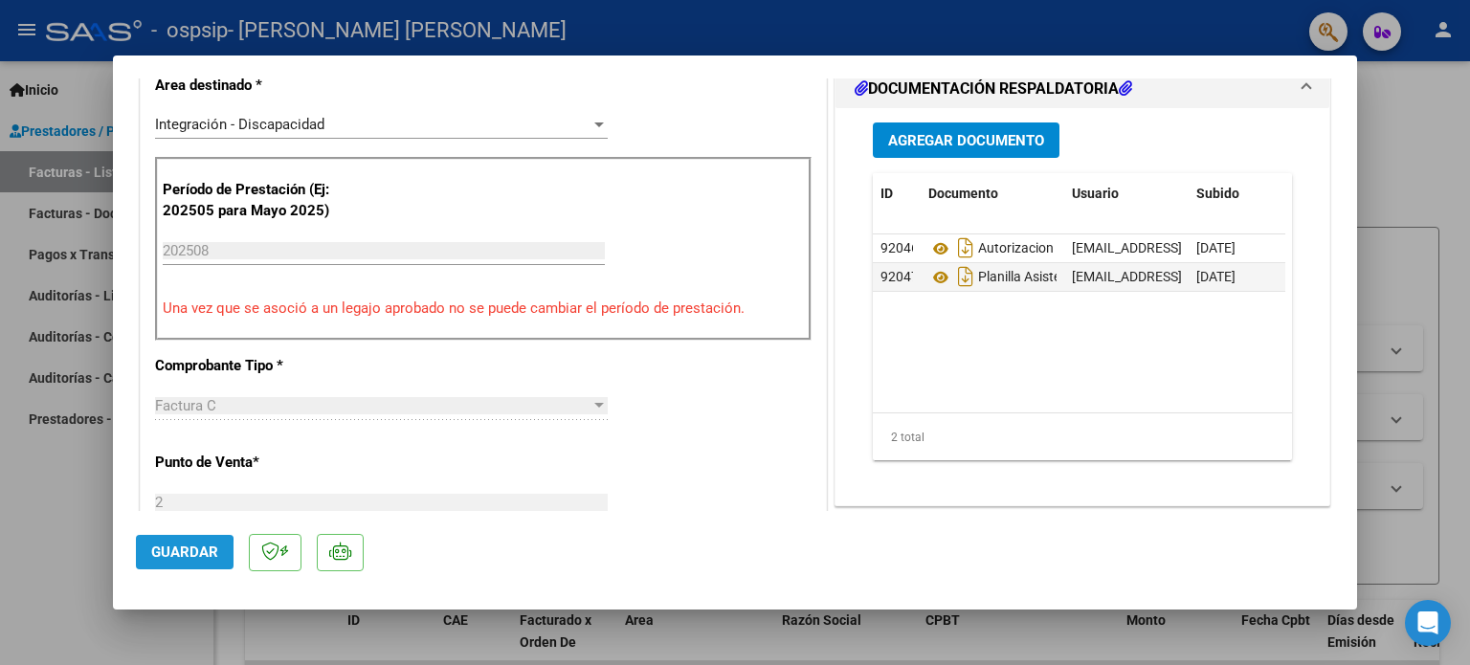
click at [145, 556] on button "Guardar" at bounding box center [185, 552] width 98 height 34
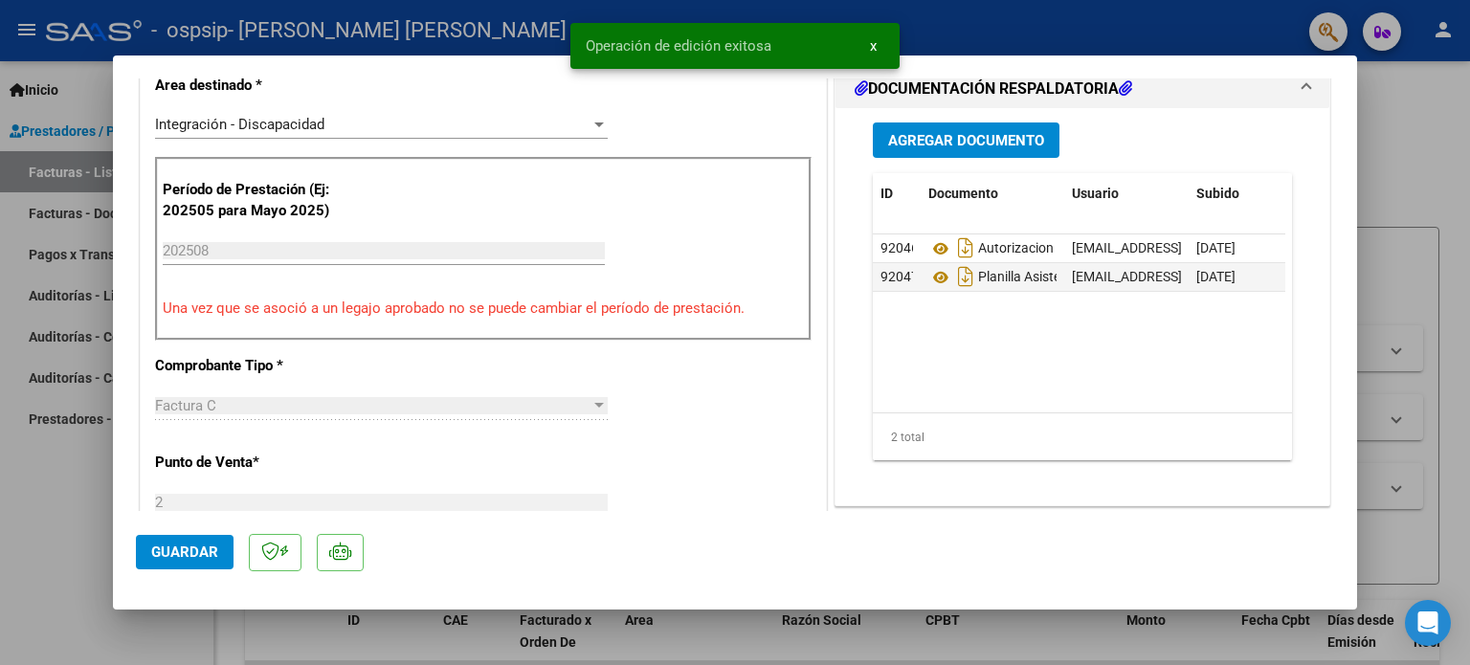
click at [1434, 144] on div at bounding box center [735, 332] width 1470 height 665
type input "$ 0,00"
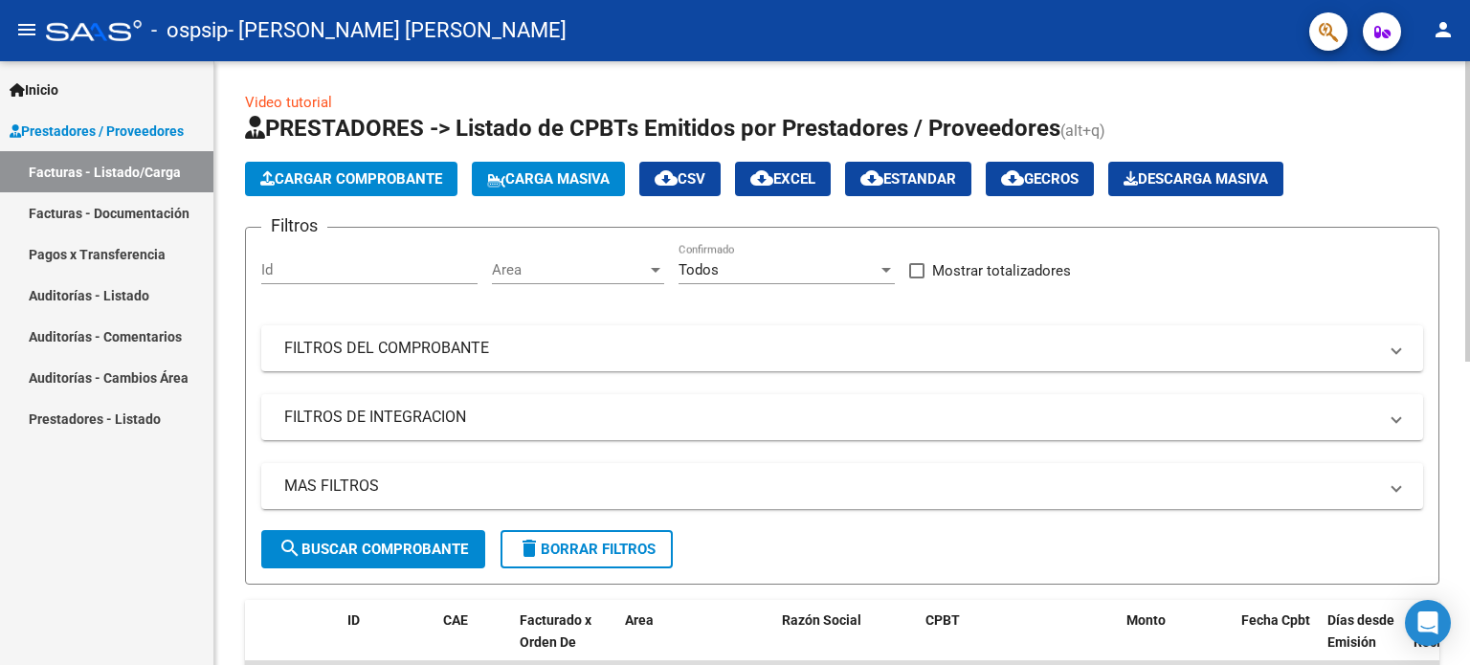
scroll to position [604, 0]
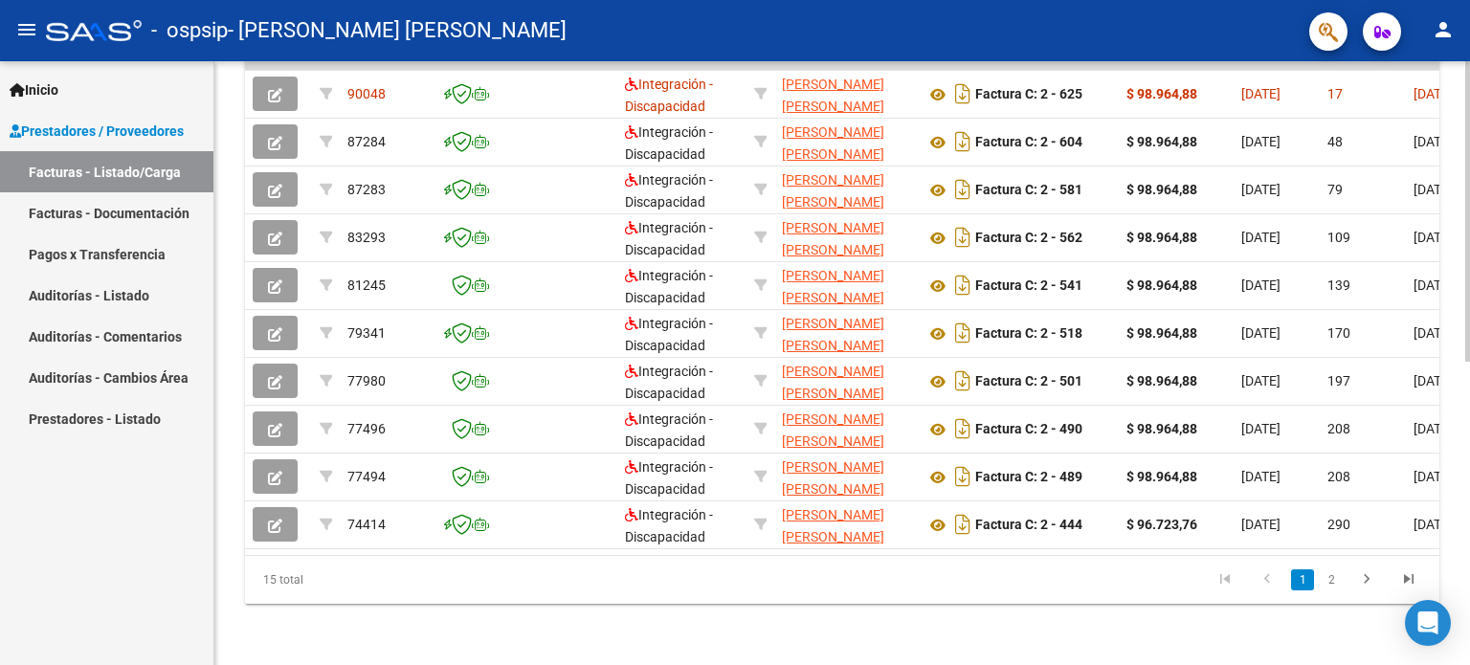
click at [1469, 556] on div at bounding box center [1467, 363] width 5 height 604
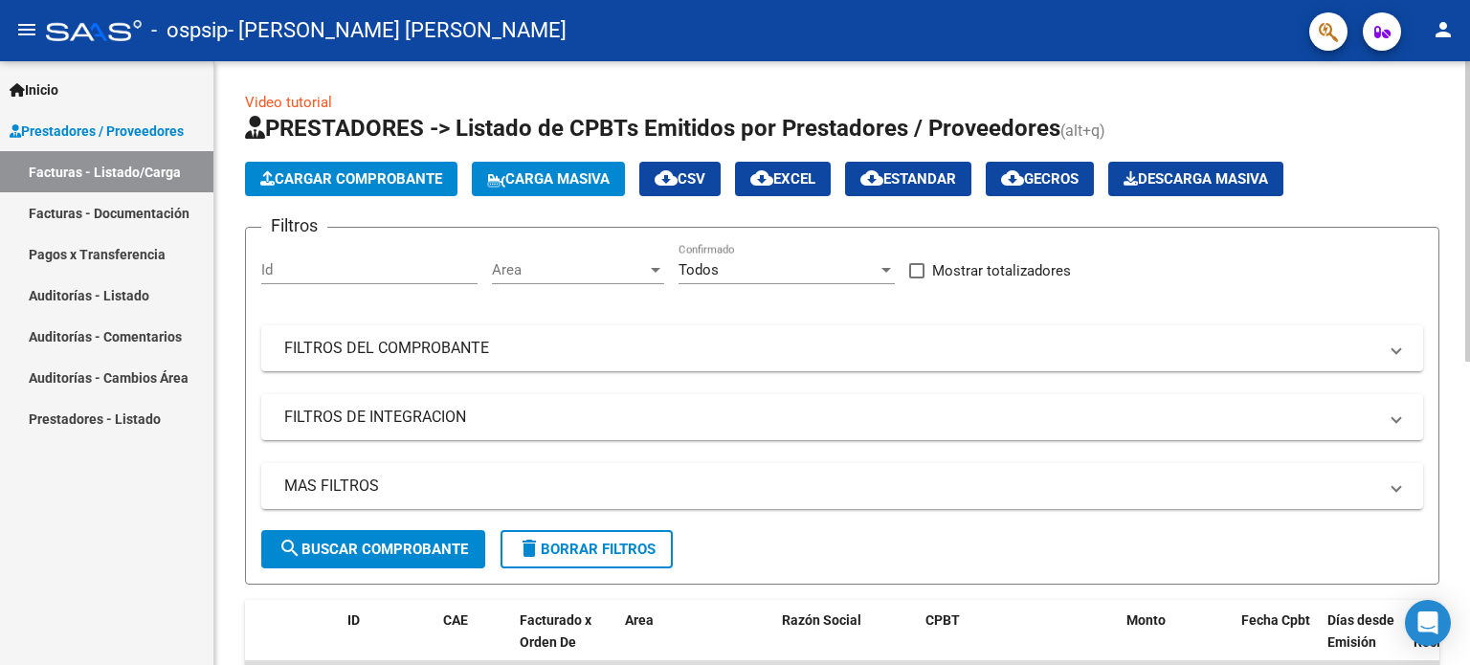
click at [1466, 93] on div at bounding box center [1467, 363] width 5 height 604
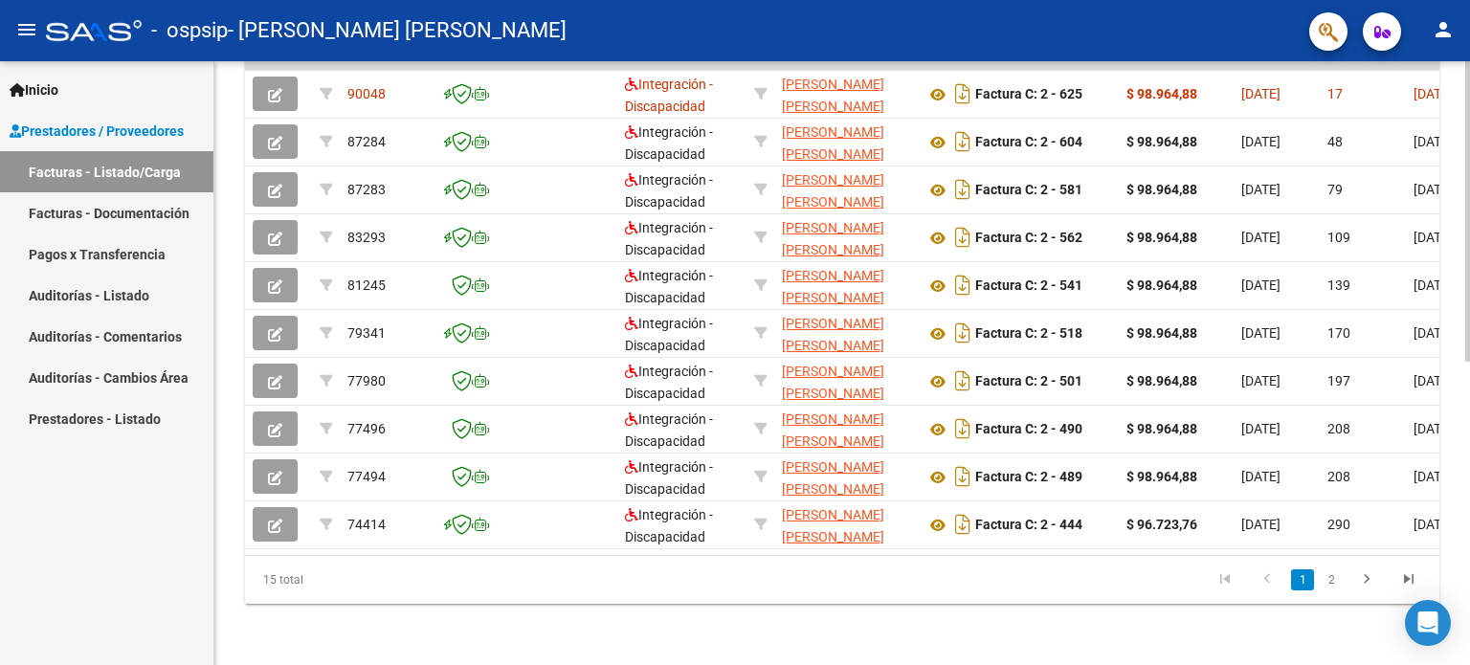
click at [1469, 436] on div at bounding box center [1467, 363] width 5 height 604
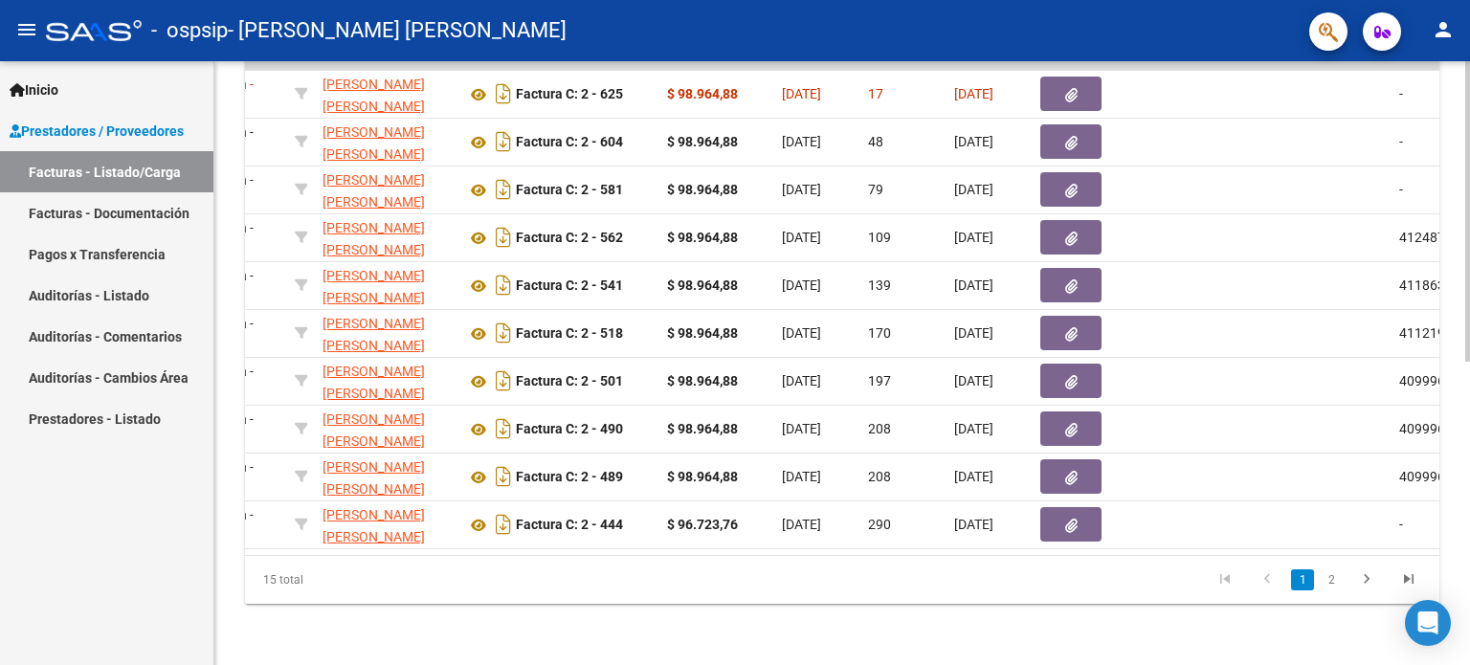
scroll to position [0, 0]
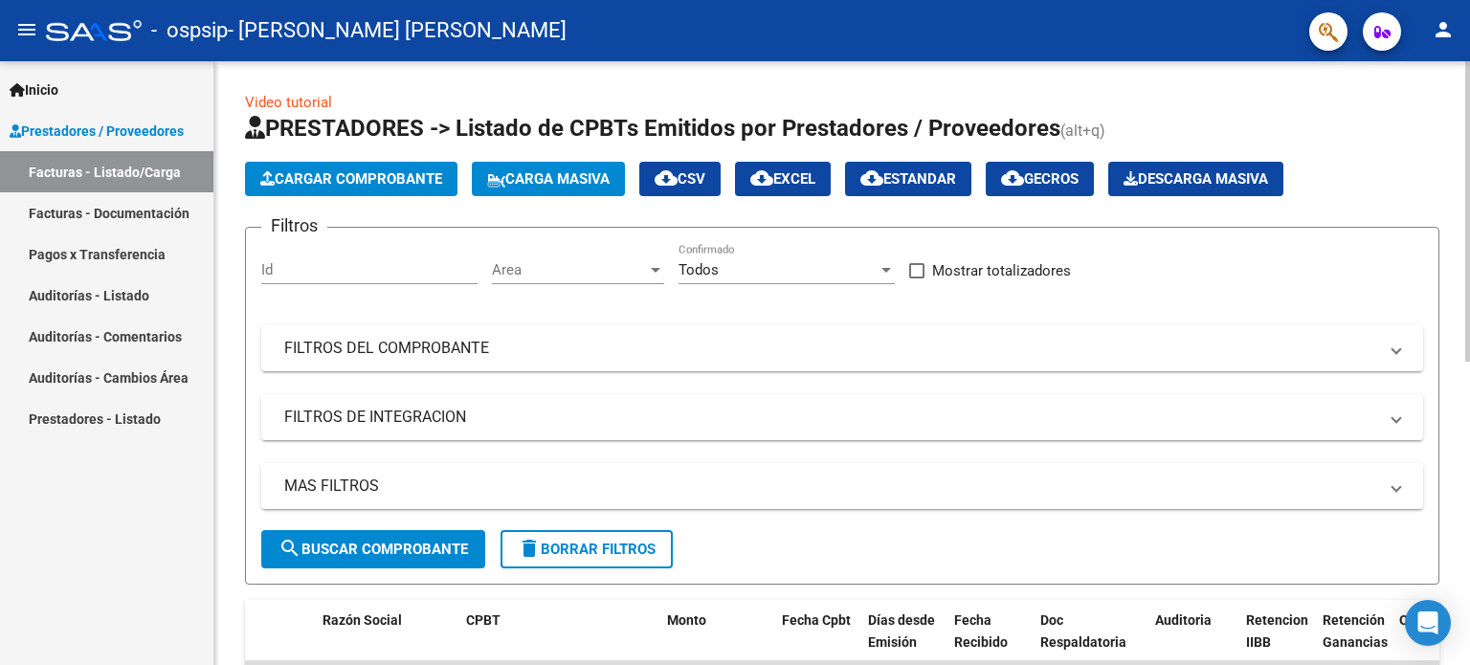
click at [1469, 121] on div at bounding box center [1467, 363] width 5 height 604
click at [1469, 121] on div at bounding box center [1467, 211] width 5 height 300
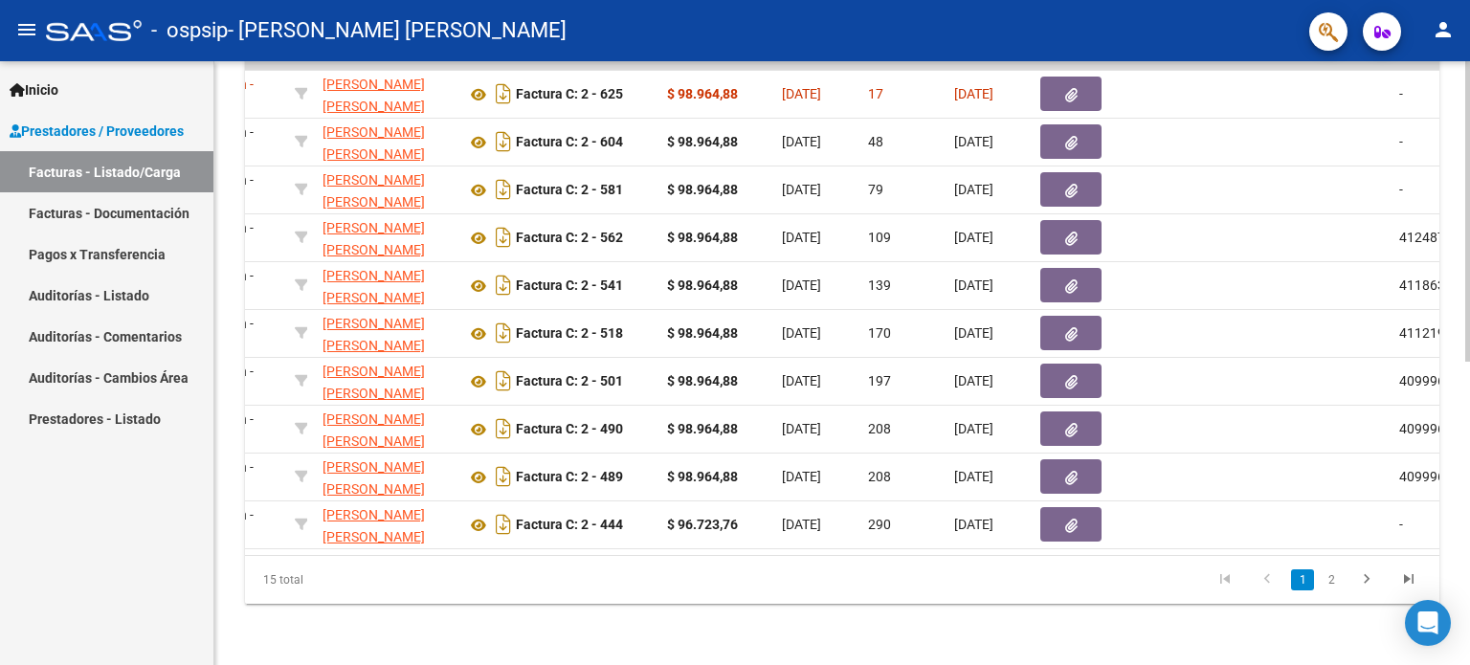
click at [1469, 424] on div at bounding box center [1467, 363] width 5 height 604
